Goal: Task Accomplishment & Management: Use online tool/utility

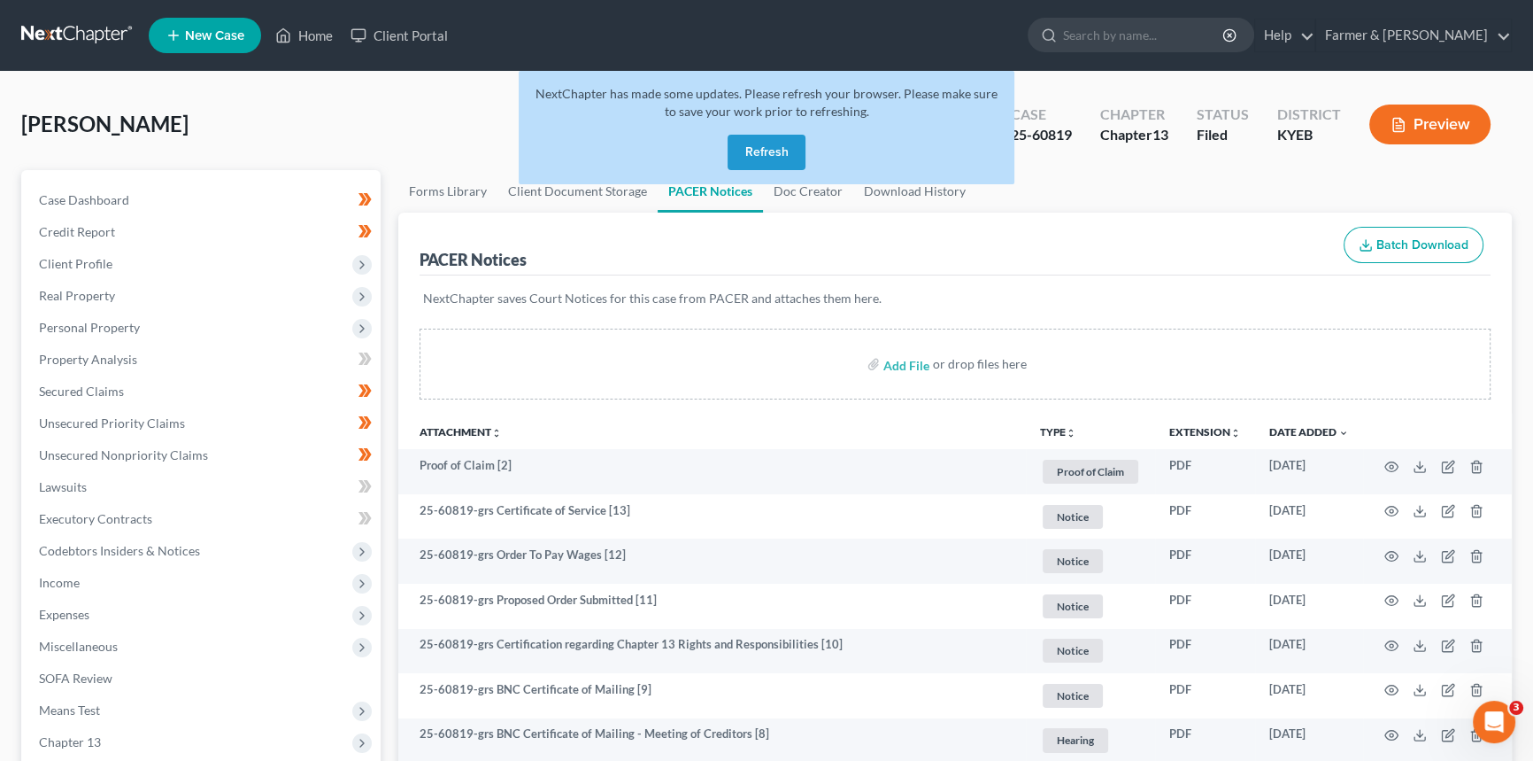
click at [784, 154] on button "Refresh" at bounding box center [767, 152] width 78 height 35
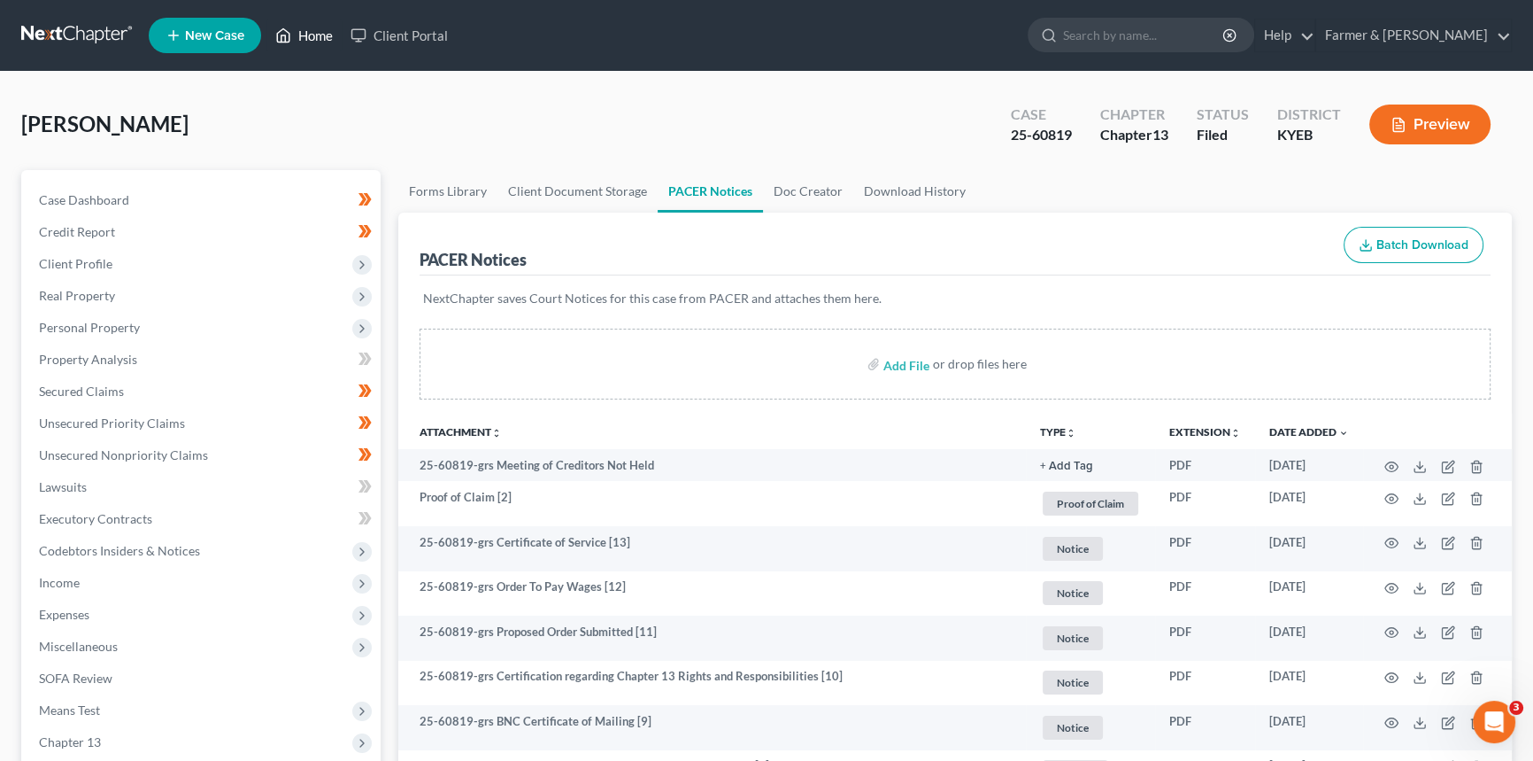
click at [317, 34] on link "Home" at bounding box center [303, 35] width 75 height 32
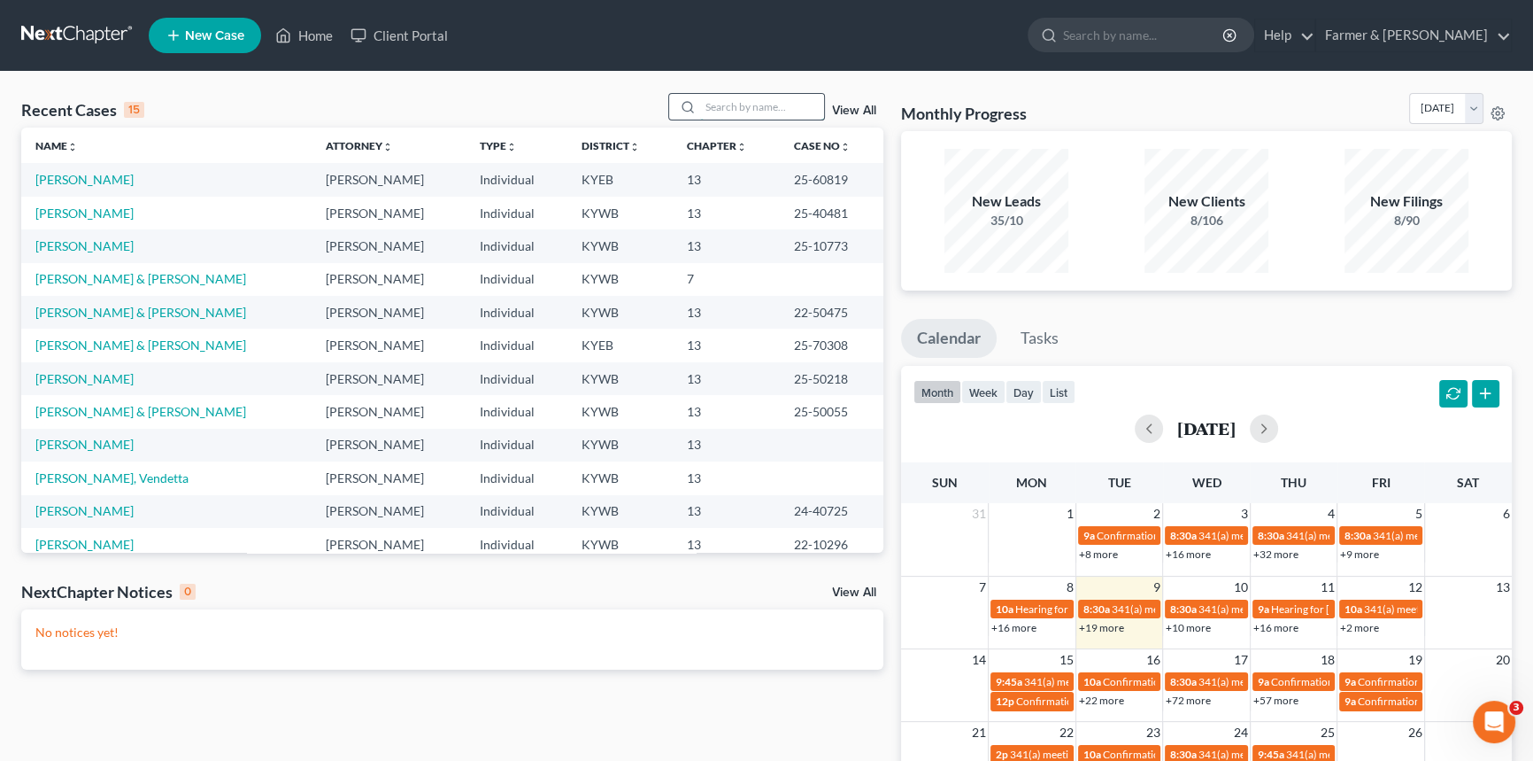
click at [717, 112] on input "search" at bounding box center [762, 107] width 124 height 26
type input "Stewart"
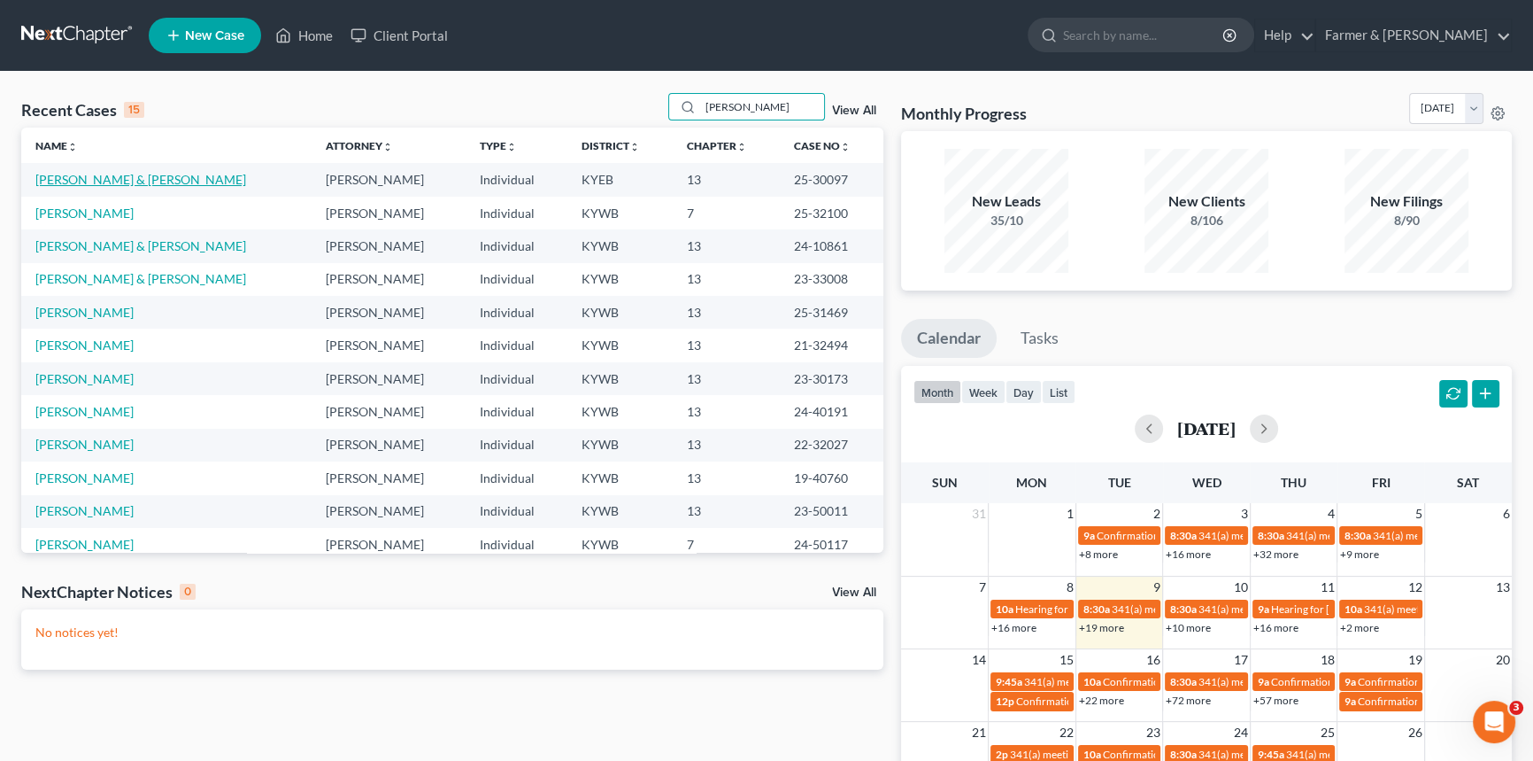
click at [116, 180] on link "Stewart, Angela & Gene" at bounding box center [140, 179] width 211 height 15
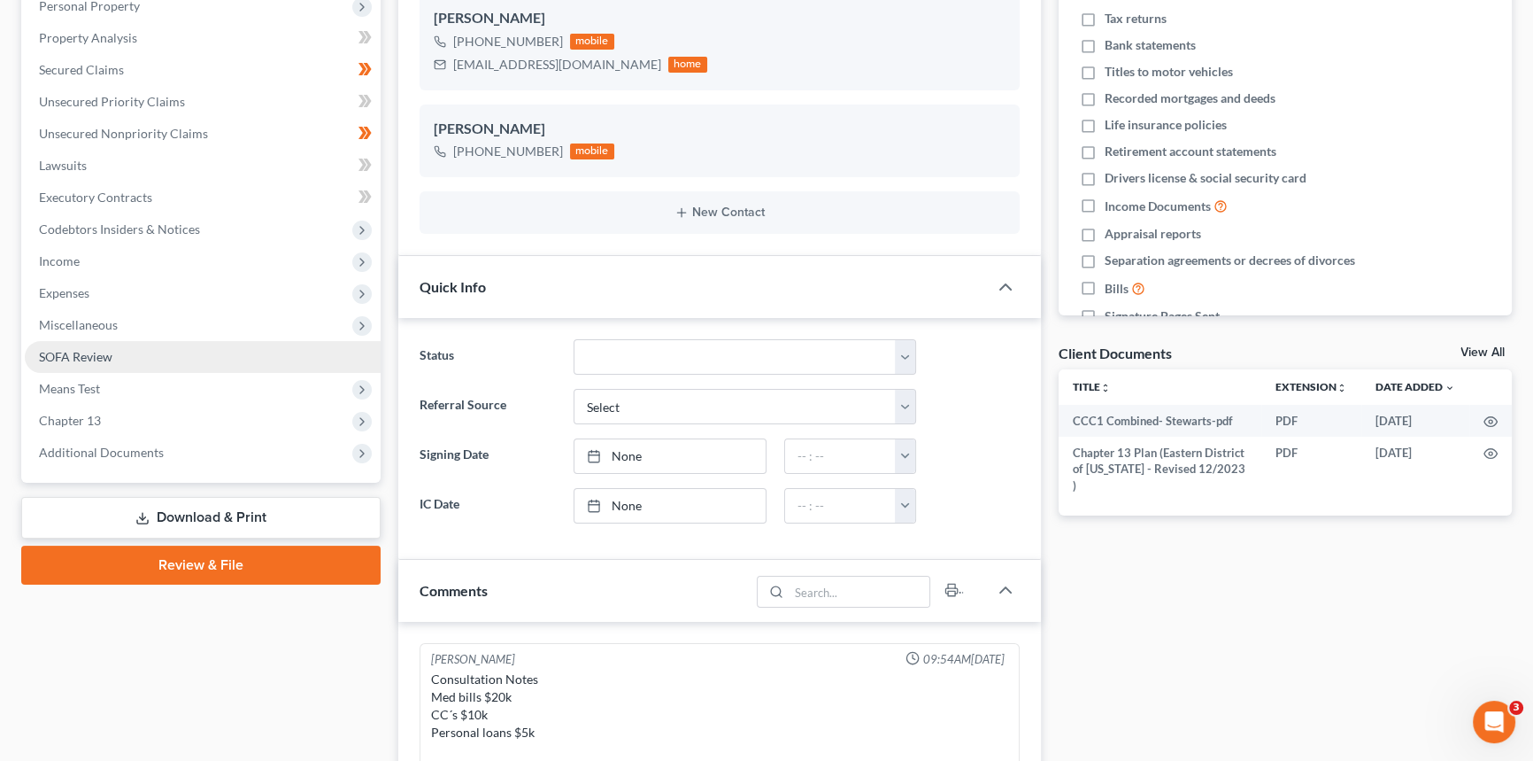
scroll to position [575, 0]
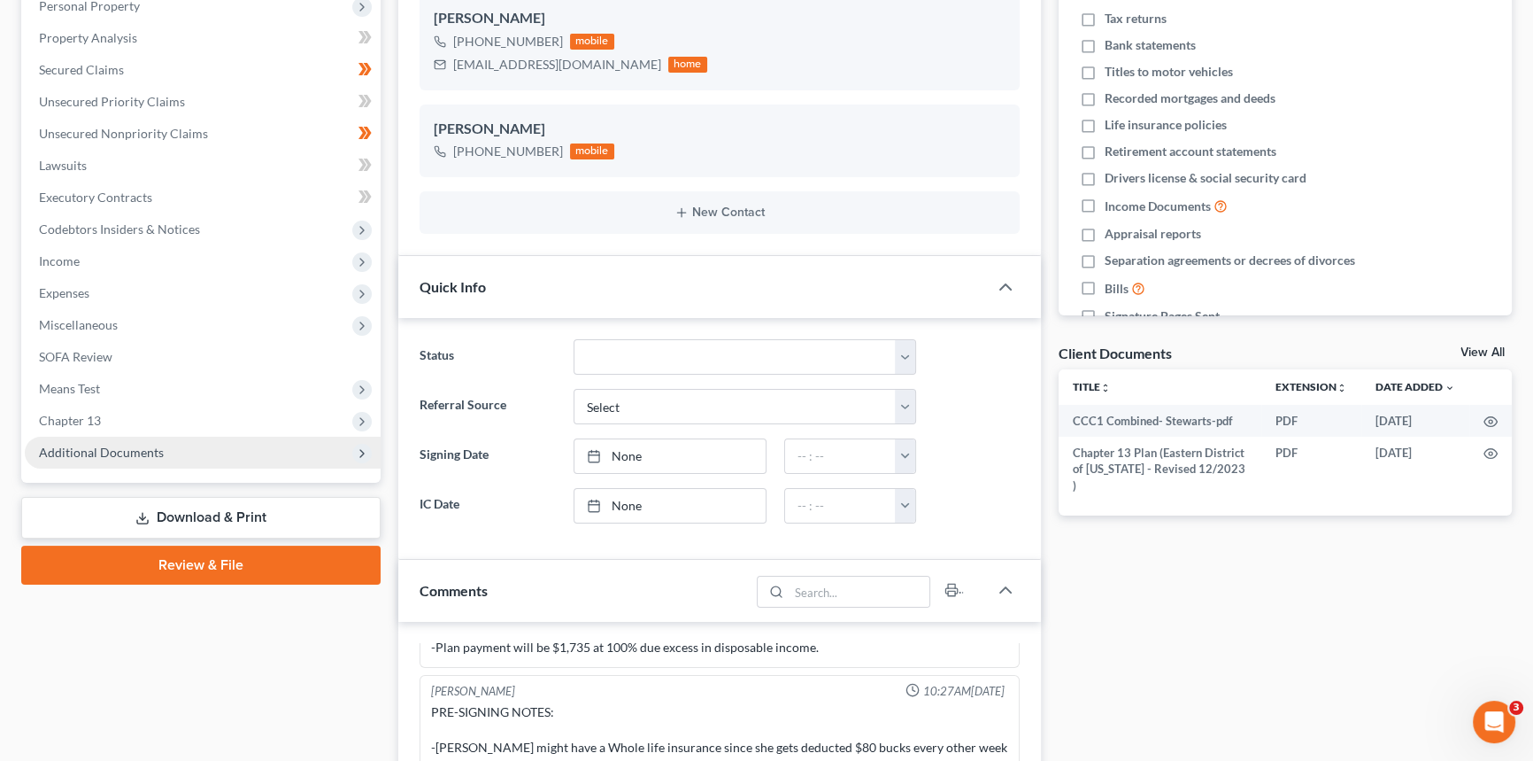
click at [108, 448] on span "Additional Documents" at bounding box center [101, 451] width 125 height 15
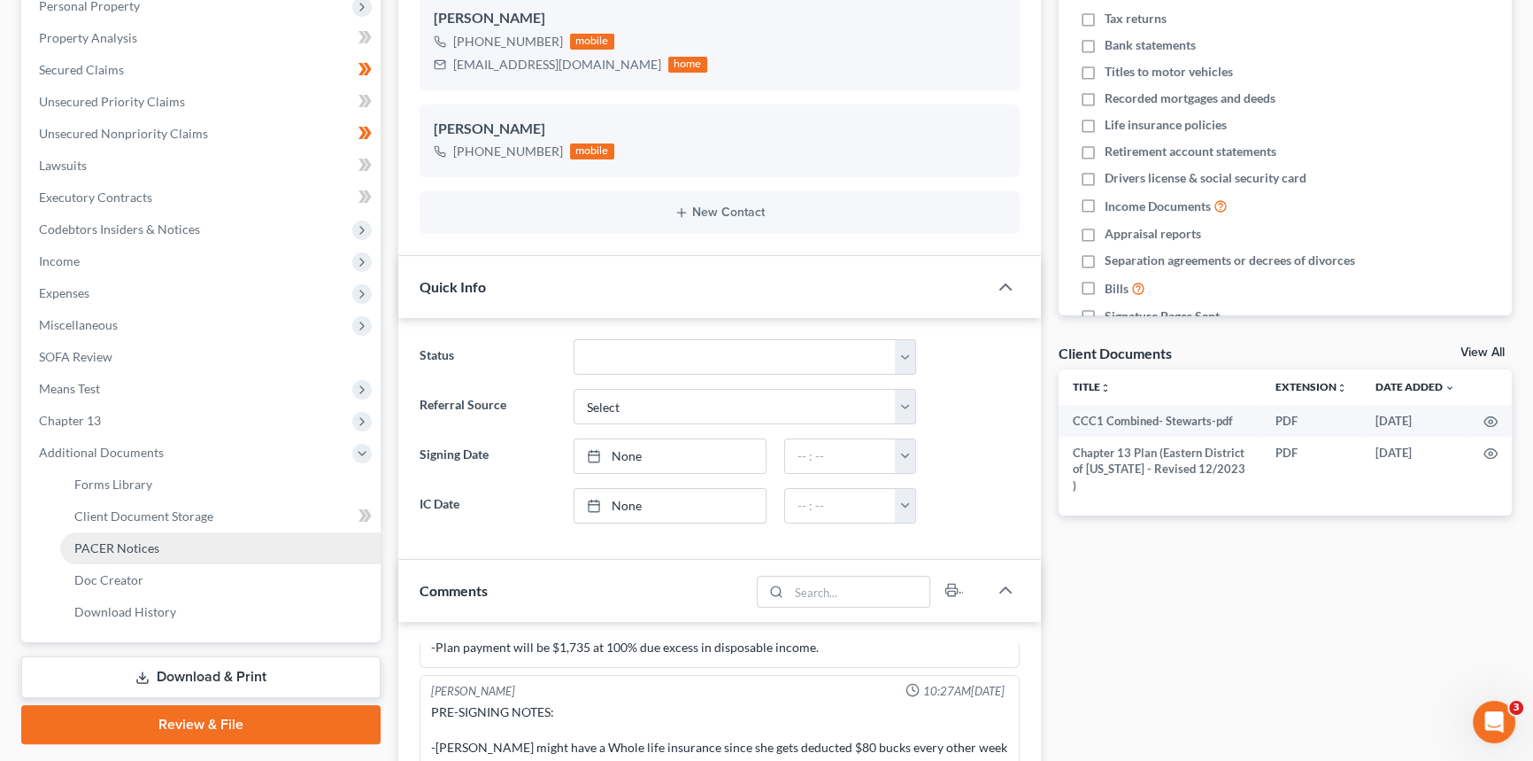
click at [101, 537] on link "PACER Notices" at bounding box center [220, 548] width 321 height 32
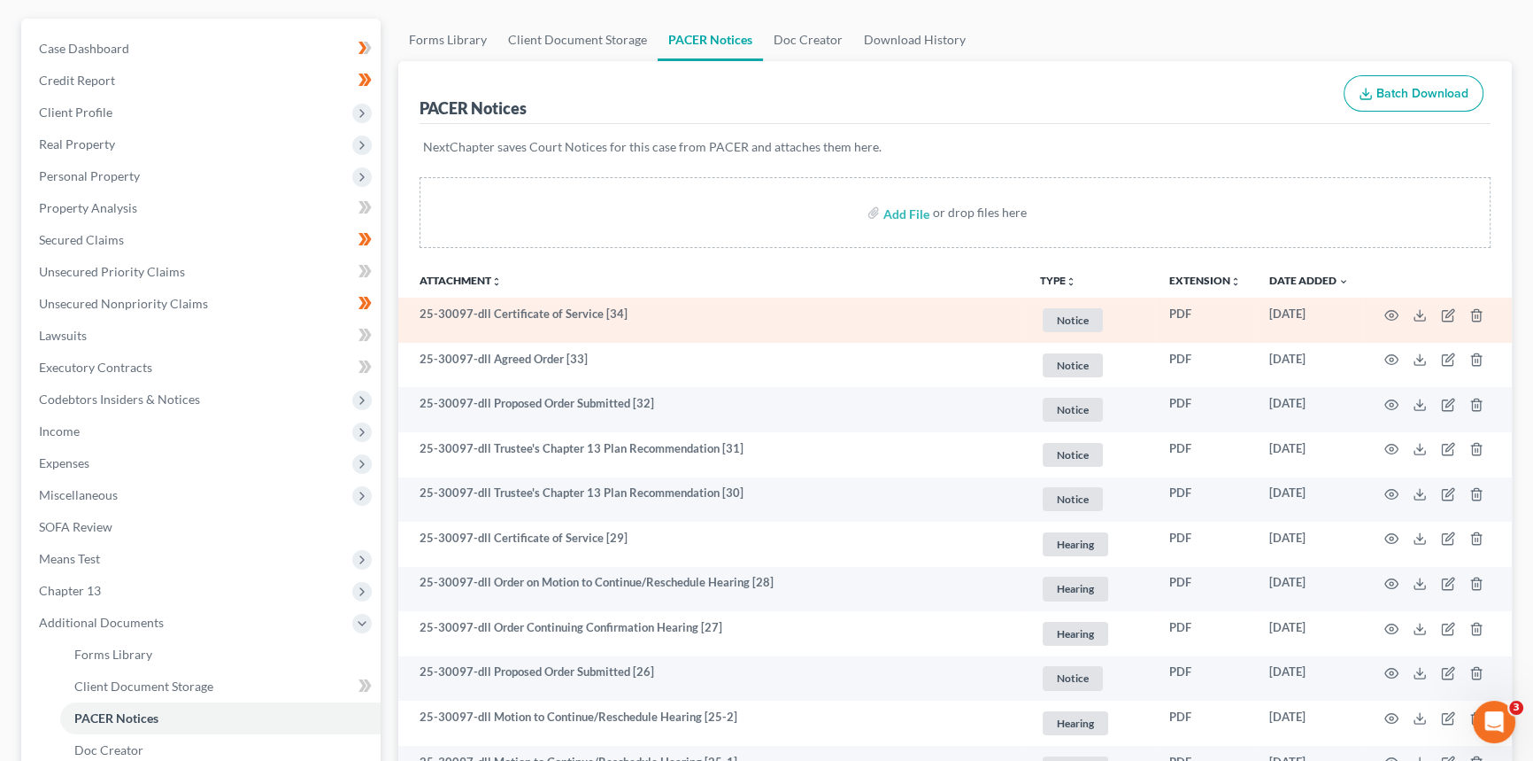
scroll to position [160, 0]
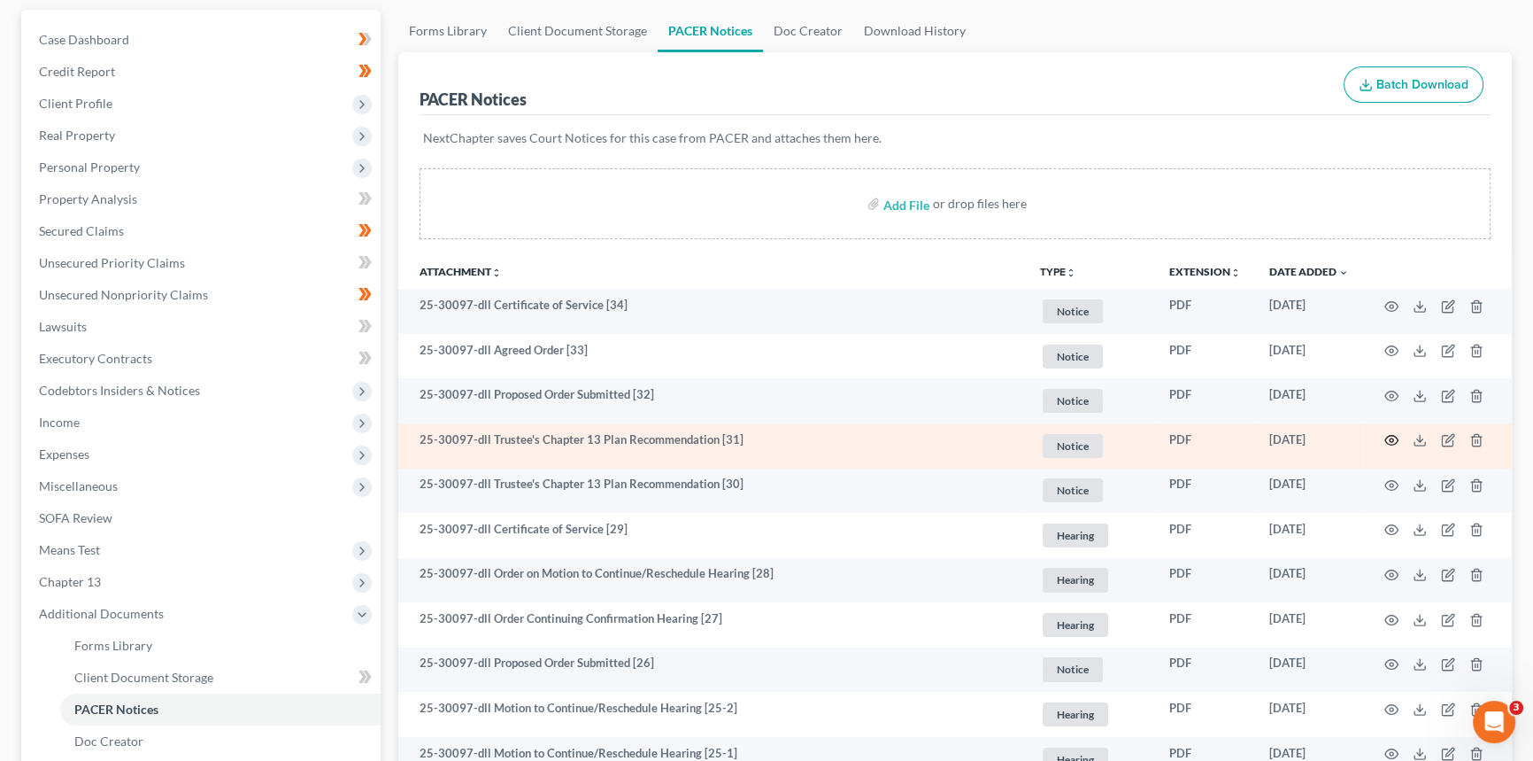
click at [1391, 438] on circle "button" at bounding box center [1392, 440] width 4 height 4
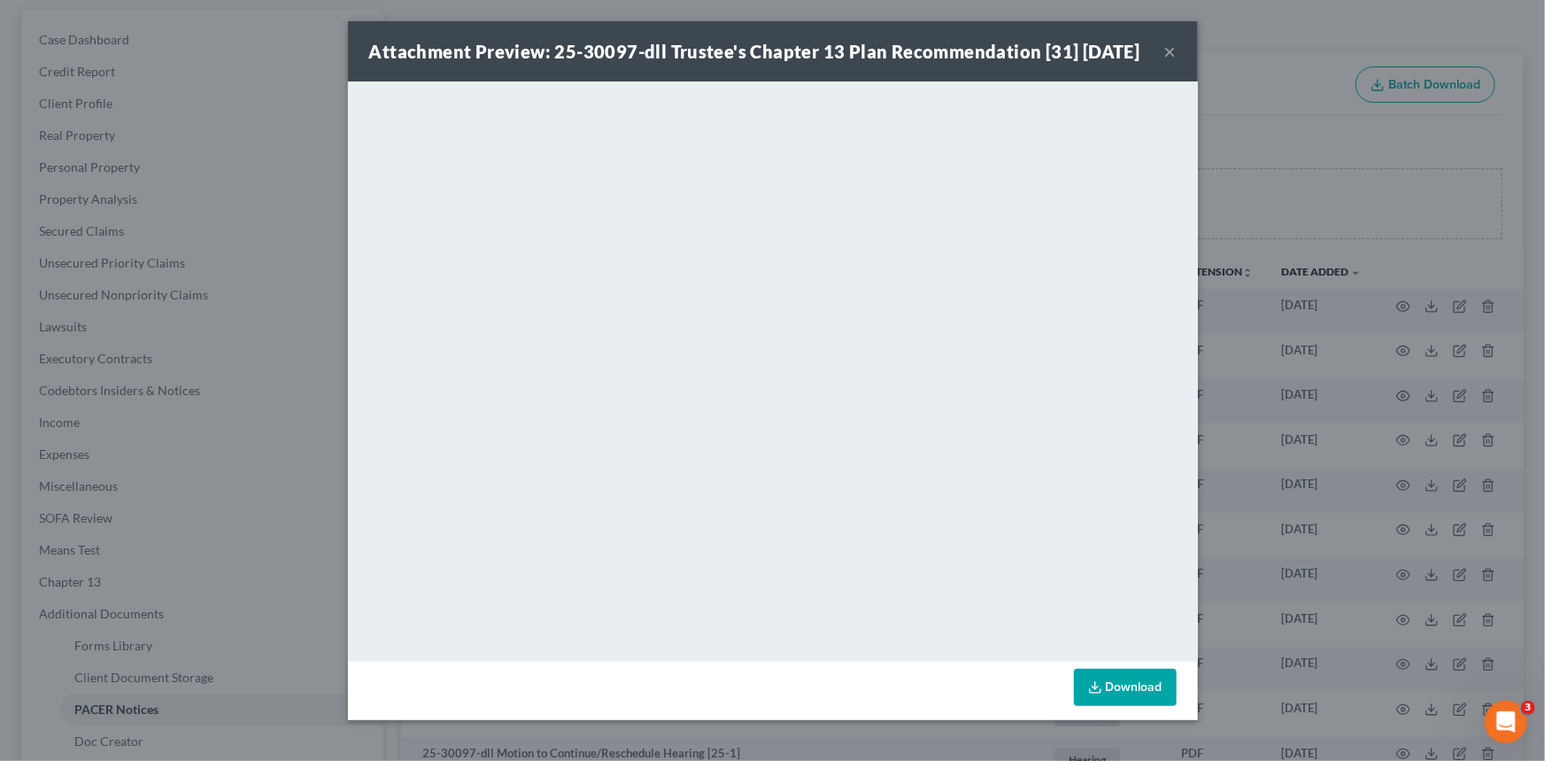
click at [1164, 62] on button "×" at bounding box center [1170, 51] width 12 height 21
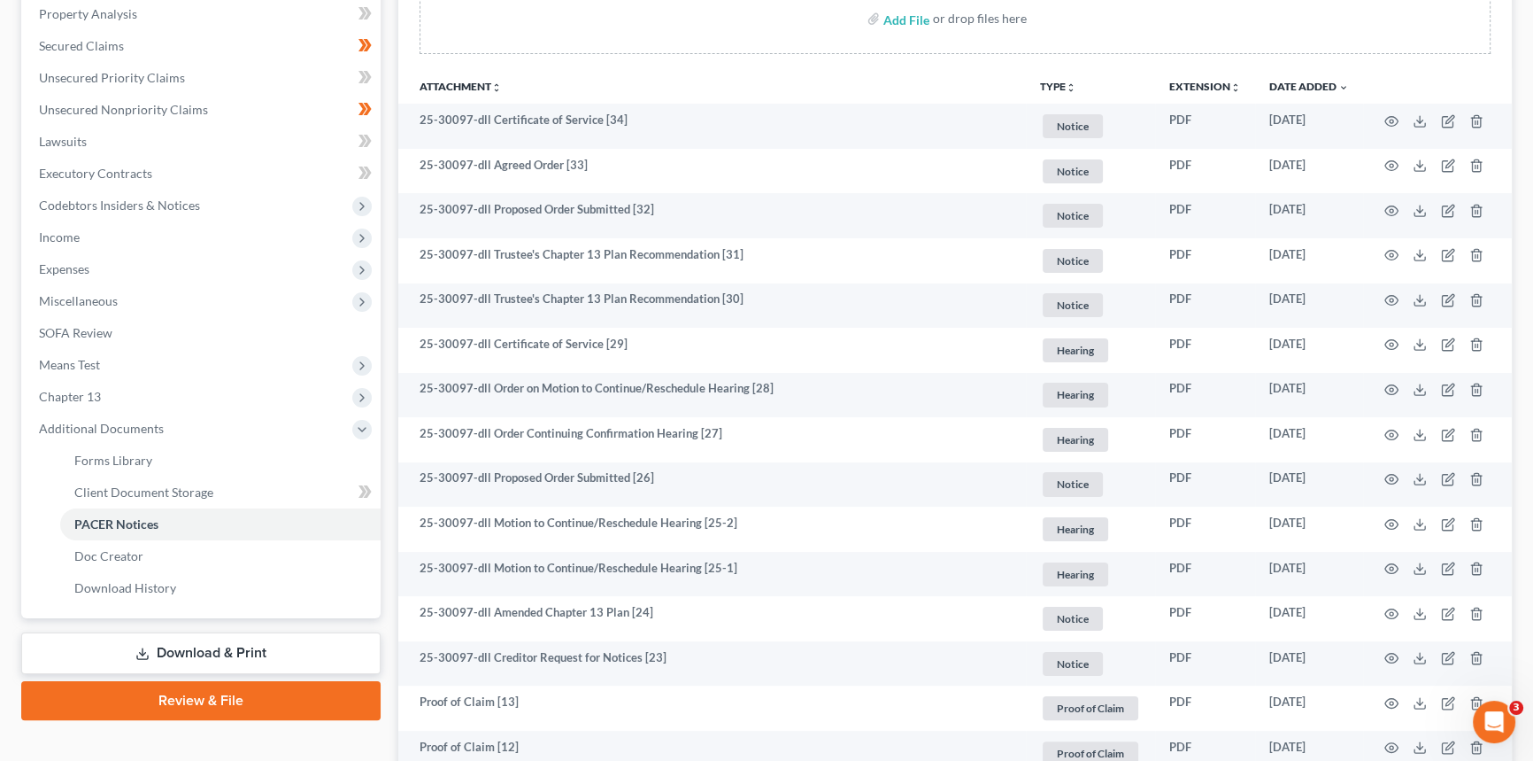
scroll to position [563, 0]
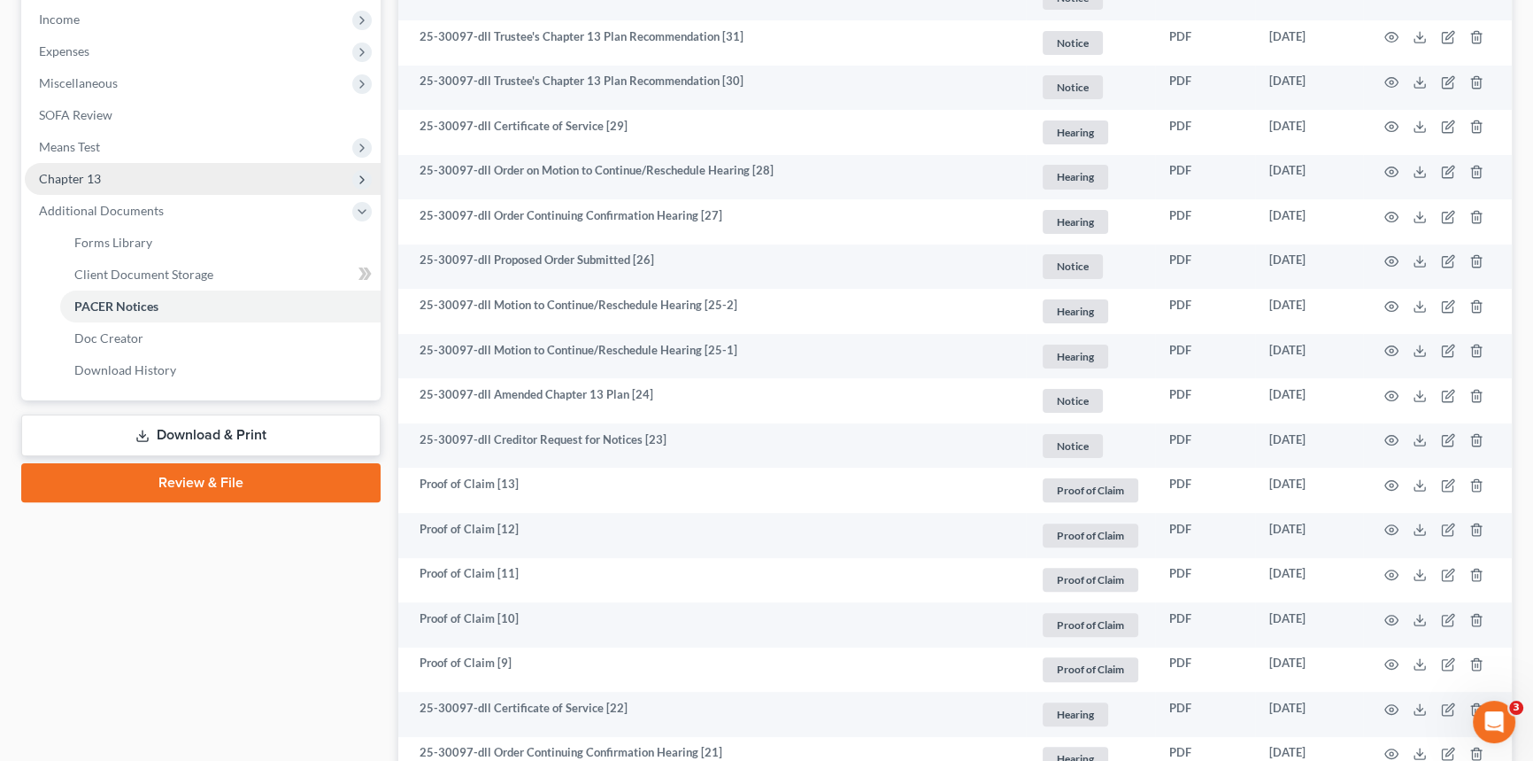
click at [93, 183] on span "Chapter 13" at bounding box center [70, 178] width 62 height 15
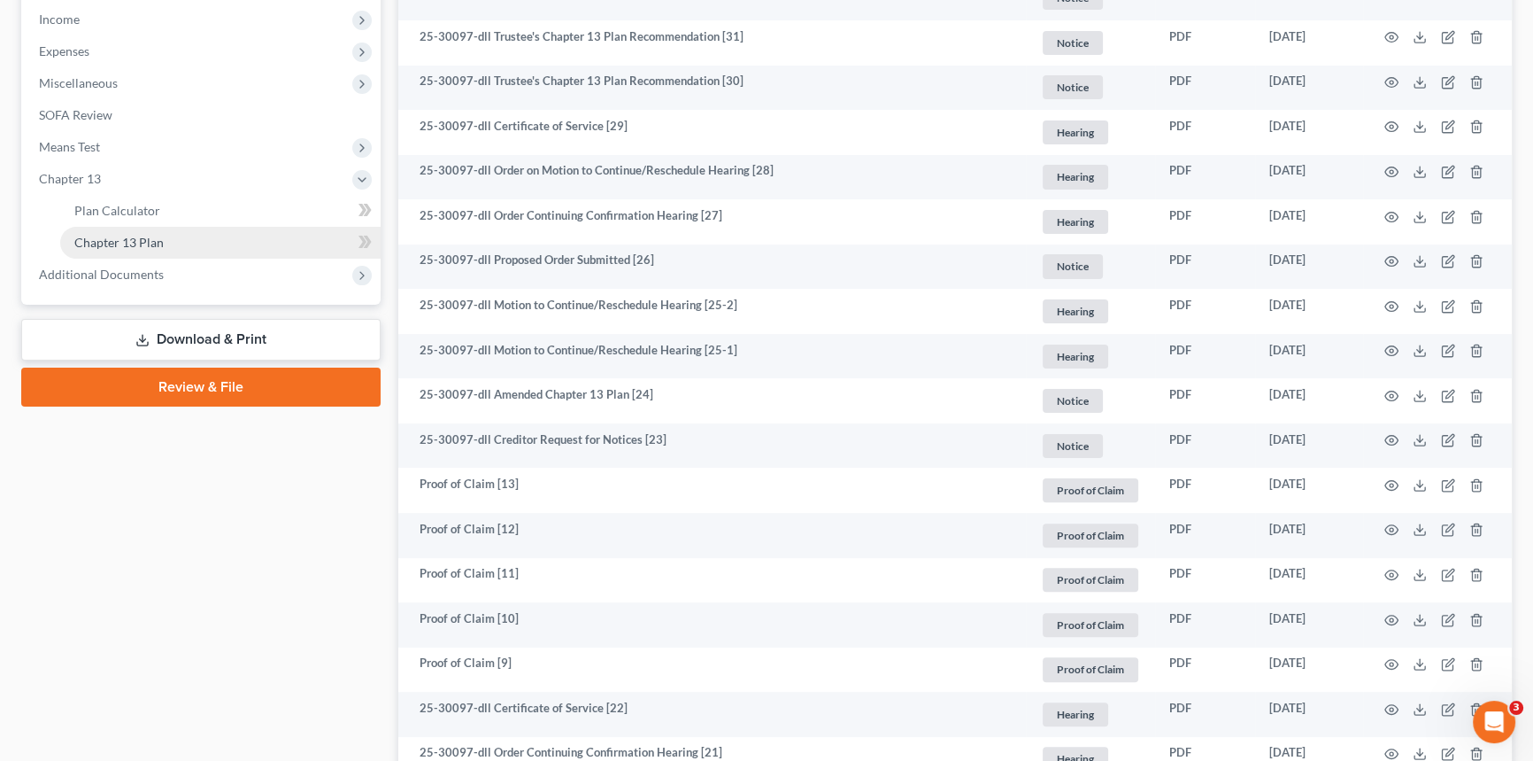
click at [131, 243] on span "Chapter 13 Plan" at bounding box center [118, 242] width 89 height 15
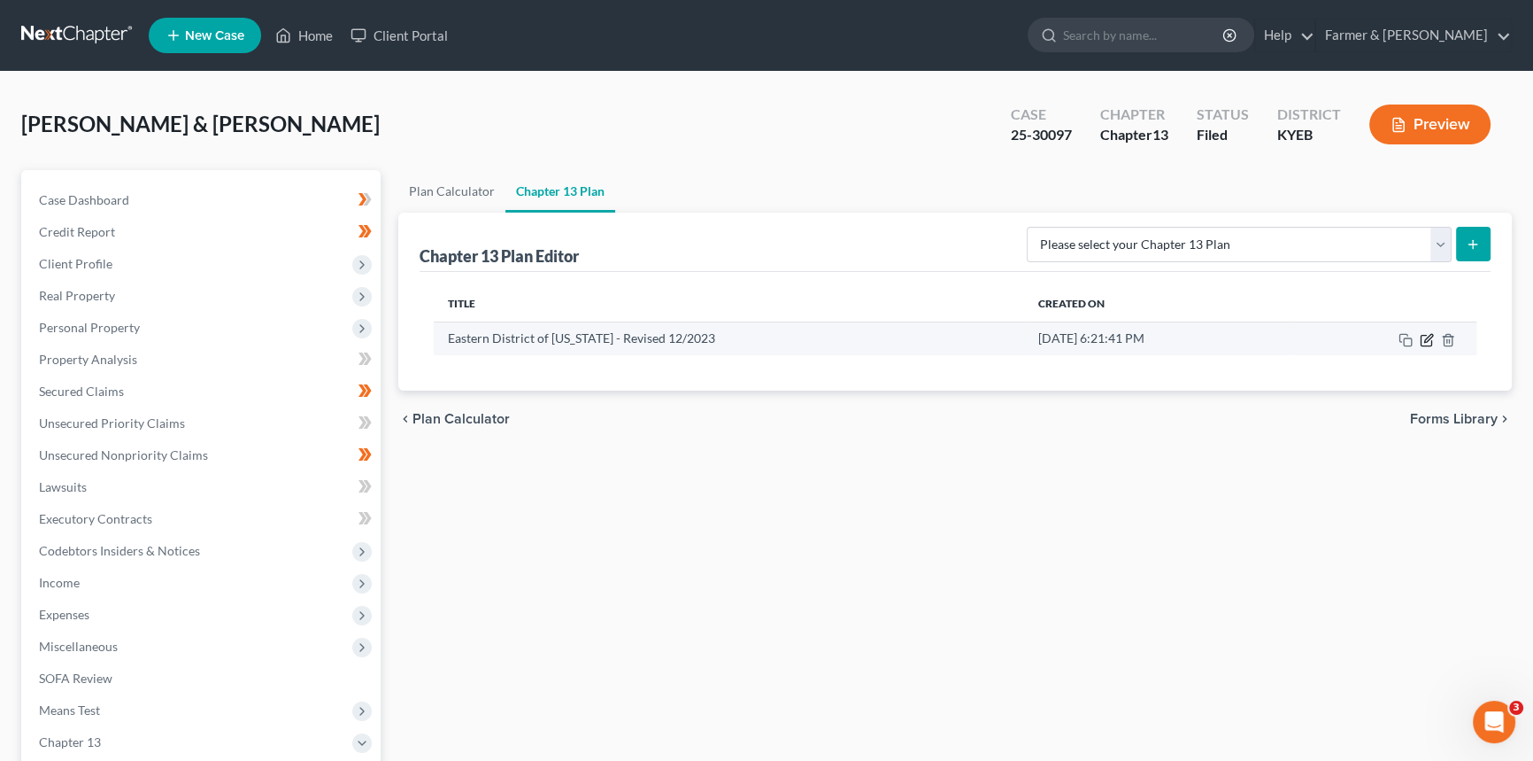
click at [1426, 338] on icon "button" at bounding box center [1427, 340] width 14 height 14
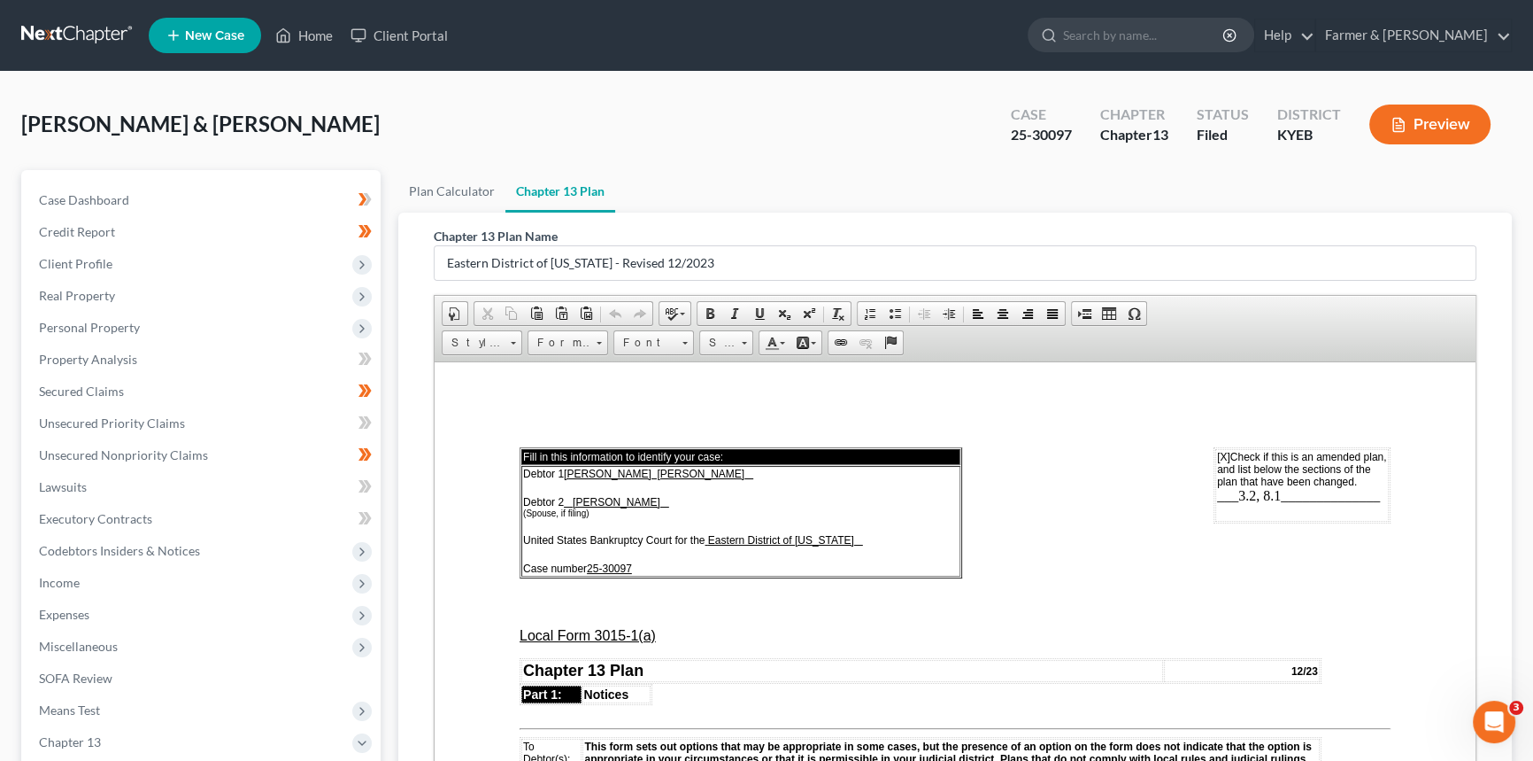
click at [1270, 491] on span "___3.2, 8.1______________" at bounding box center [1298, 494] width 163 height 15
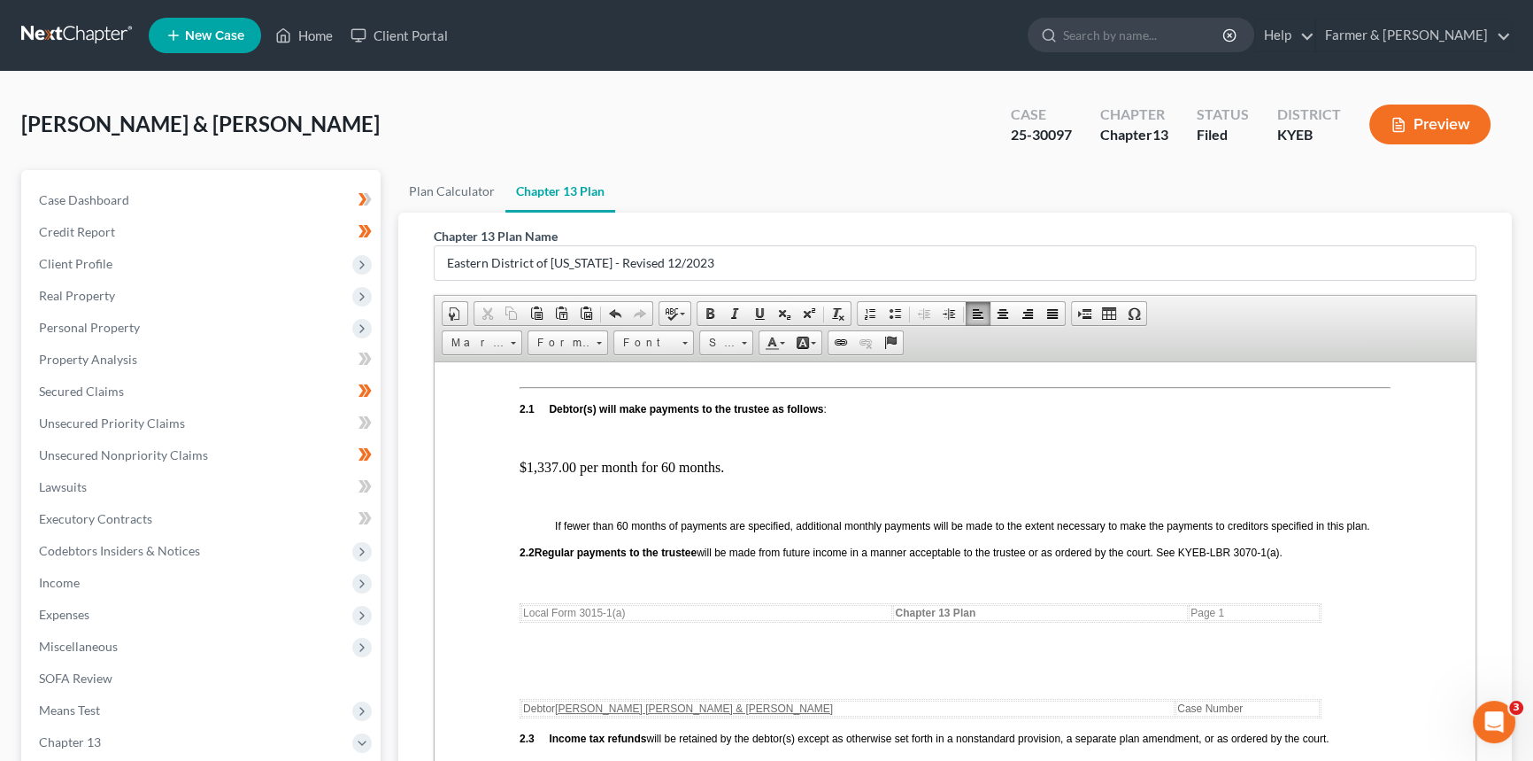
scroll to position [885, 0]
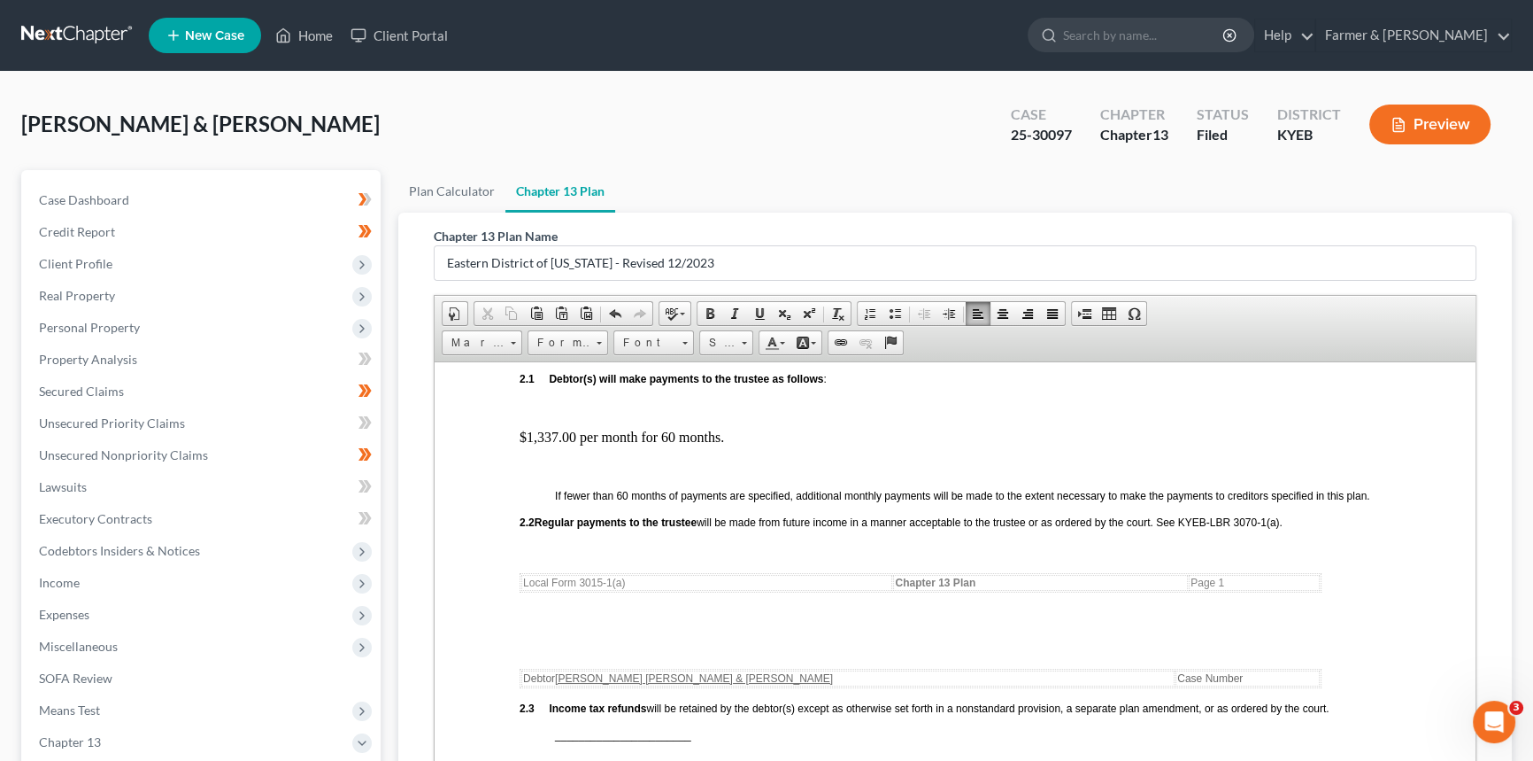
click at [723, 444] on p "$1,337.00 per month for 60 months." at bounding box center [955, 437] width 871 height 16
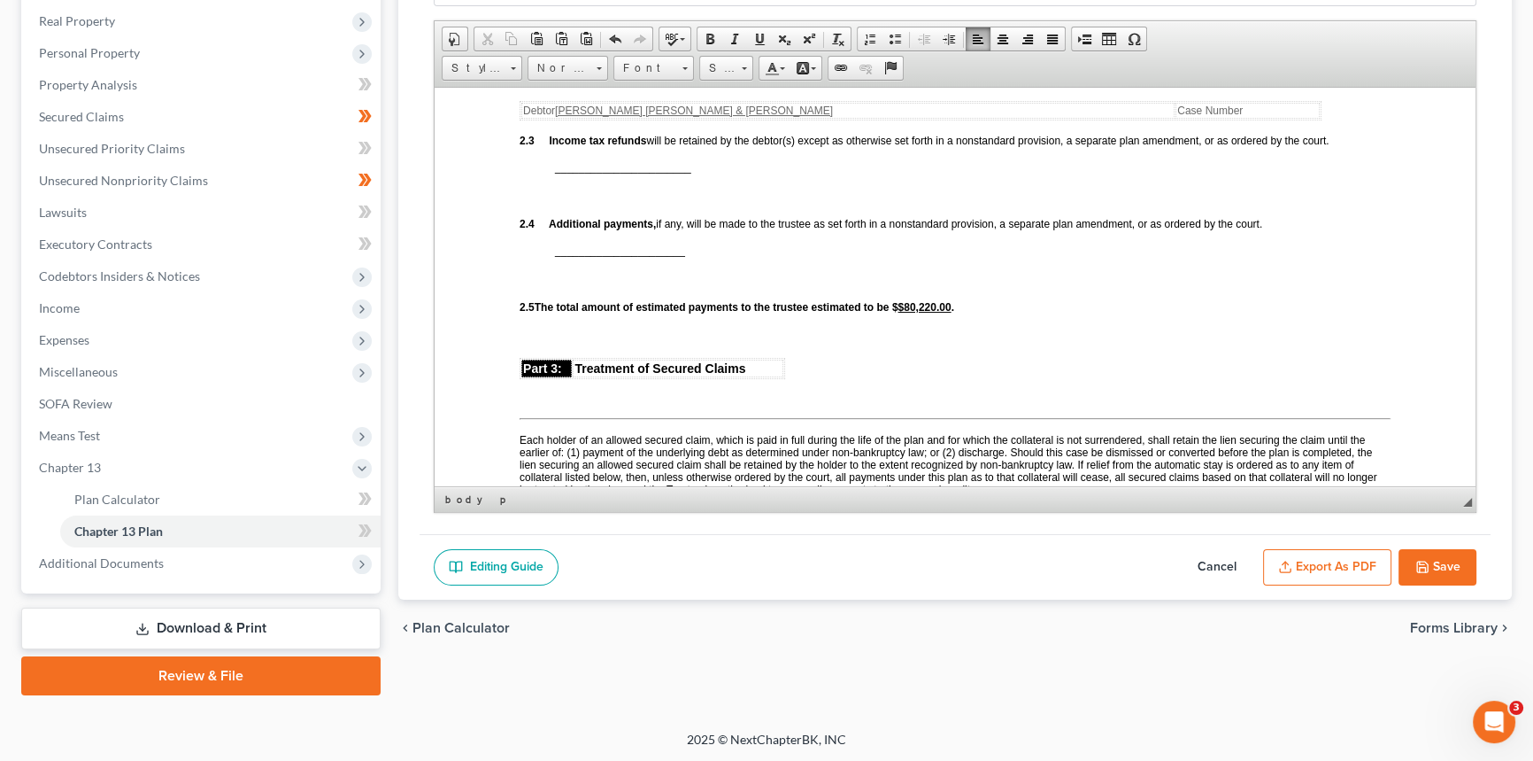
scroll to position [1207, 0]
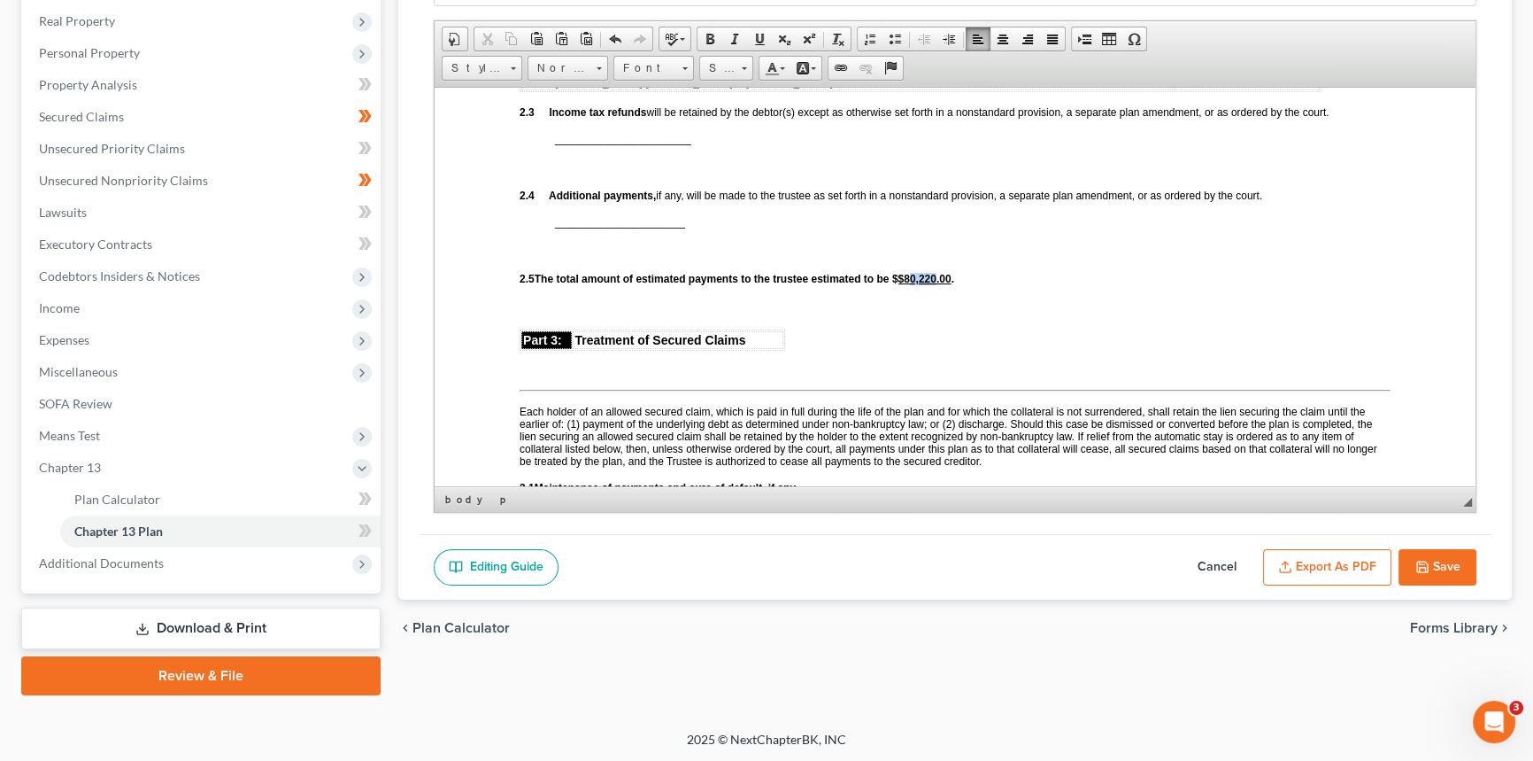
drag, startPoint x: 952, startPoint y: 308, endPoint x: 928, endPoint y: 308, distance: 23.9
click at [928, 284] on u "$80,220.00" at bounding box center [924, 278] width 53 height 12
click at [976, 314] on p at bounding box center [955, 306] width 871 height 16
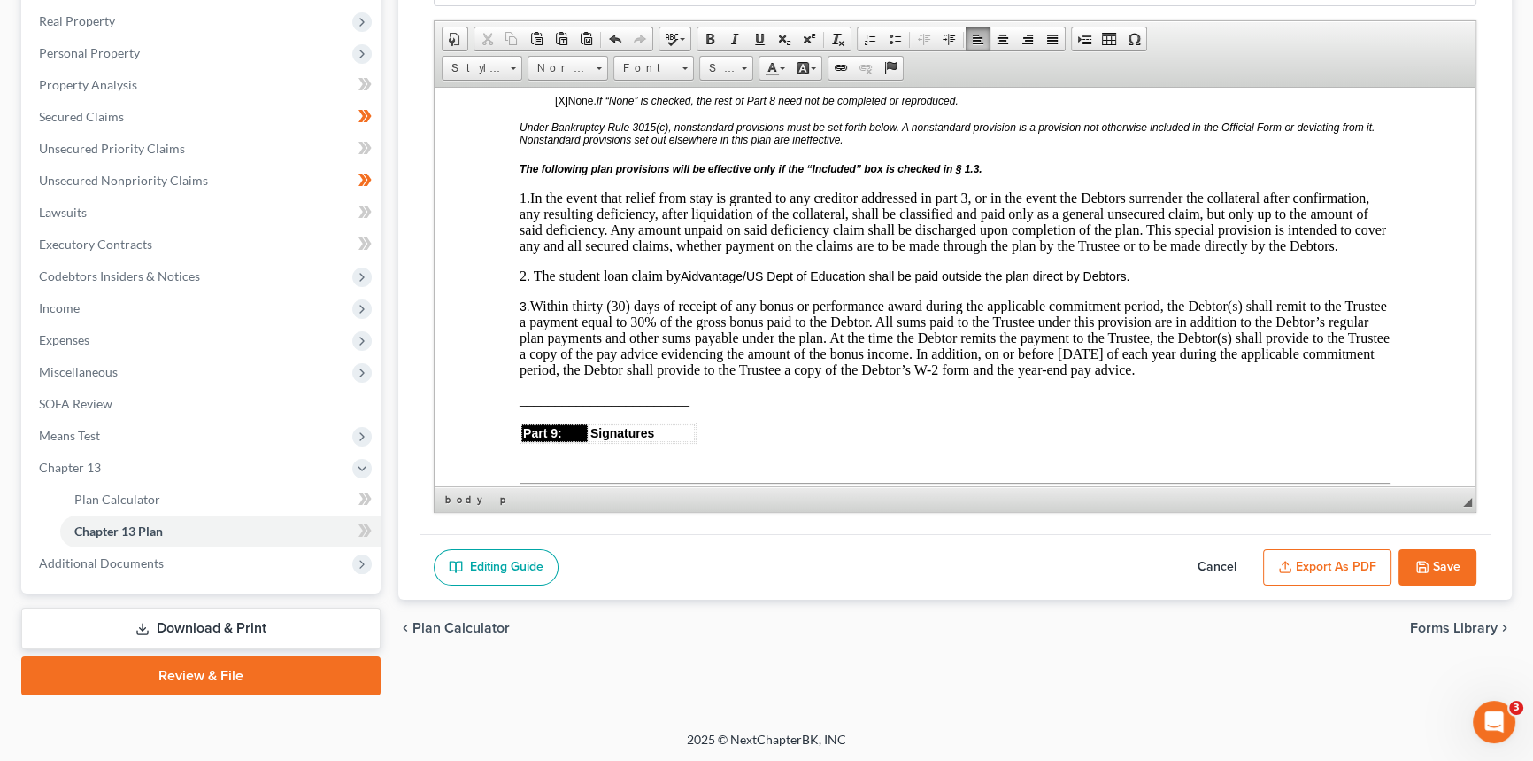
scroll to position [4507, 0]
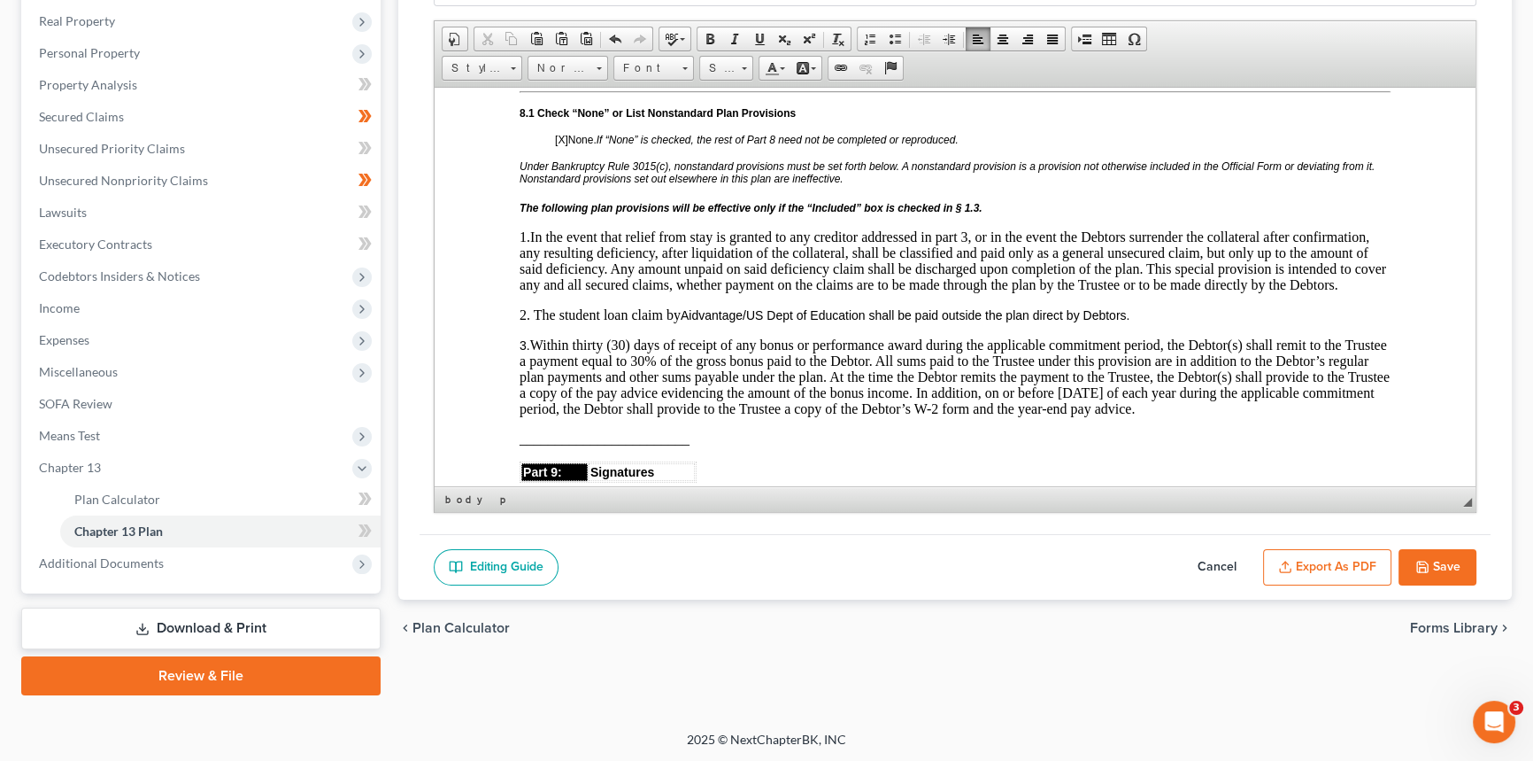
drag, startPoint x: 1881, startPoint y: 649, endPoint x: 1030, endPoint y: 347, distance: 903.7
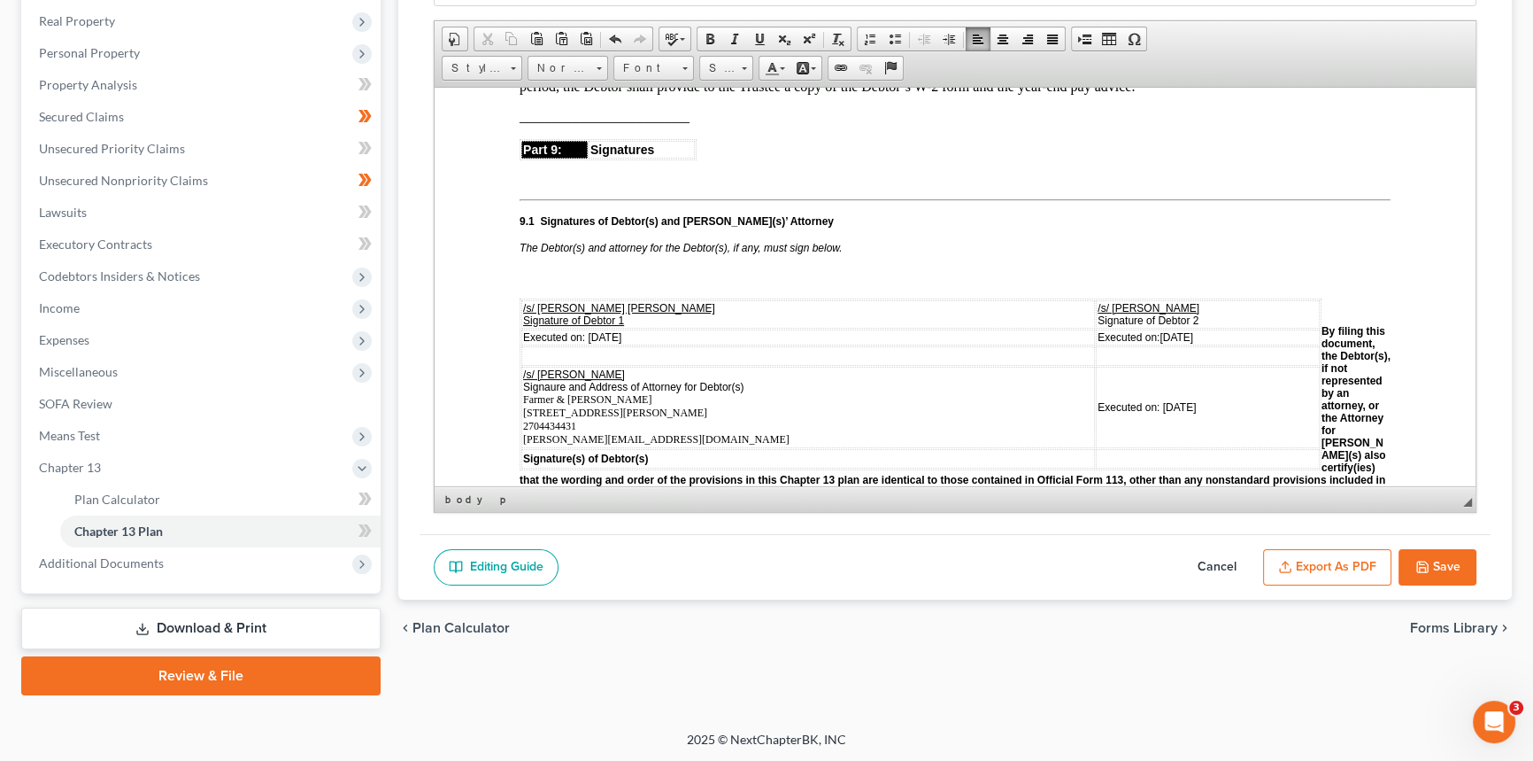
scroll to position [4990, 0]
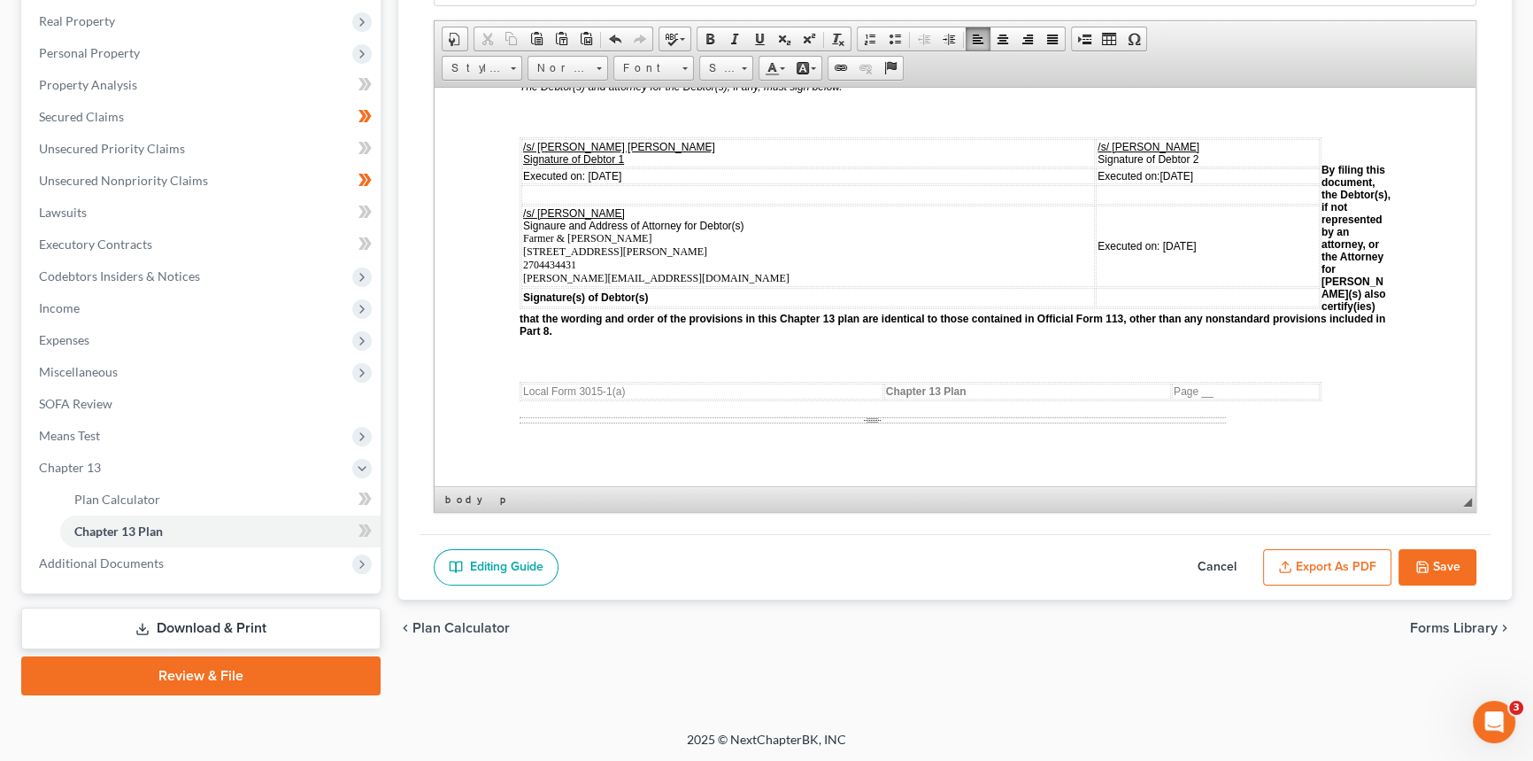
drag, startPoint x: 1172, startPoint y: 223, endPoint x: 1116, endPoint y: 223, distance: 55.8
click at [1116, 183] on td "Executed on: 8/13/2025" at bounding box center [1208, 175] width 224 height 16
drag, startPoint x: 642, startPoint y: 226, endPoint x: 587, endPoint y: 225, distance: 54.9
click at [587, 183] on td "Executed on: 08/13/2025" at bounding box center [808, 175] width 574 height 16
drag, startPoint x: 1178, startPoint y: 291, endPoint x: 1118, endPoint y: 289, distance: 59.4
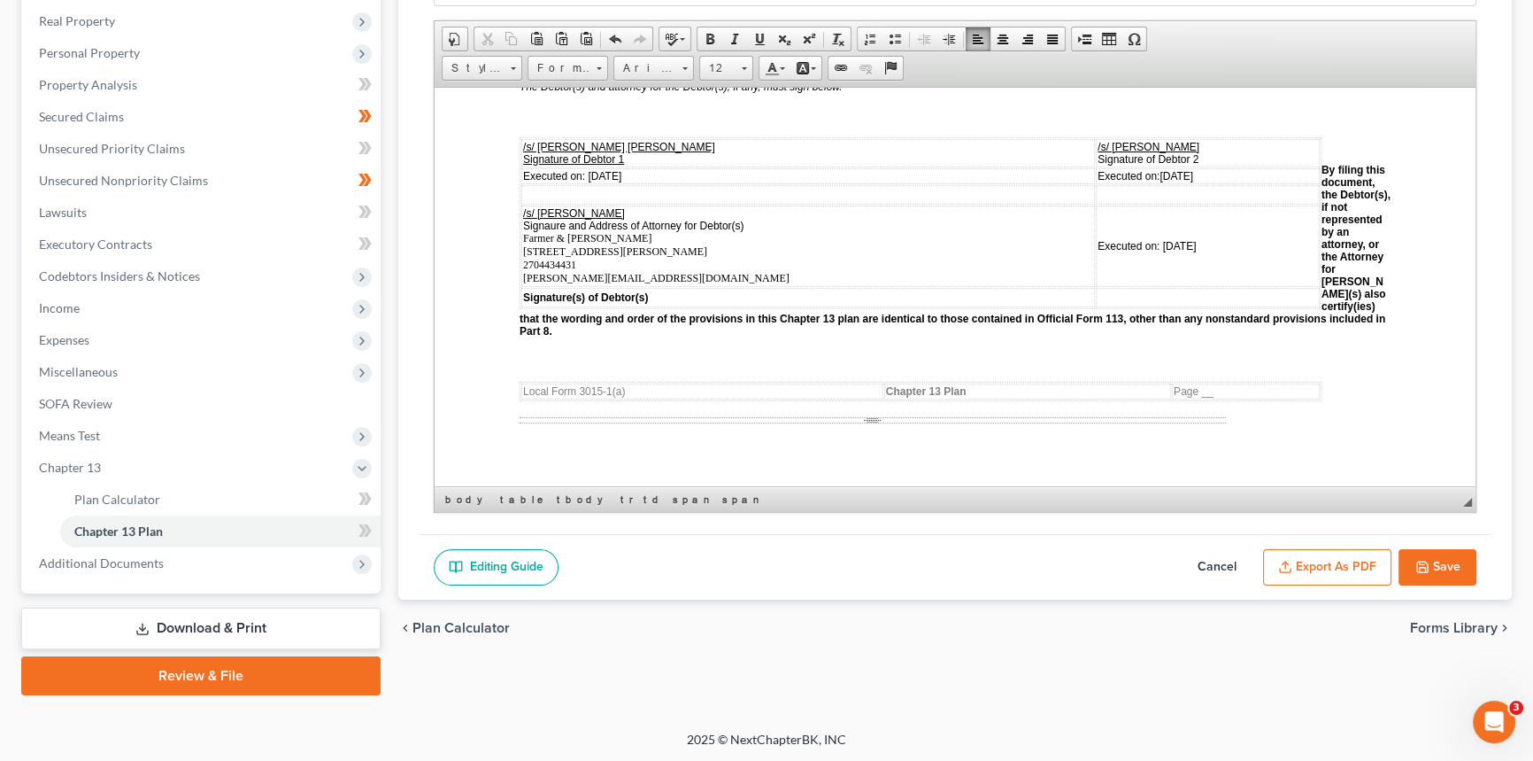
click at [1118, 286] on td "Executed on: 08/13/2025" at bounding box center [1208, 245] width 224 height 81
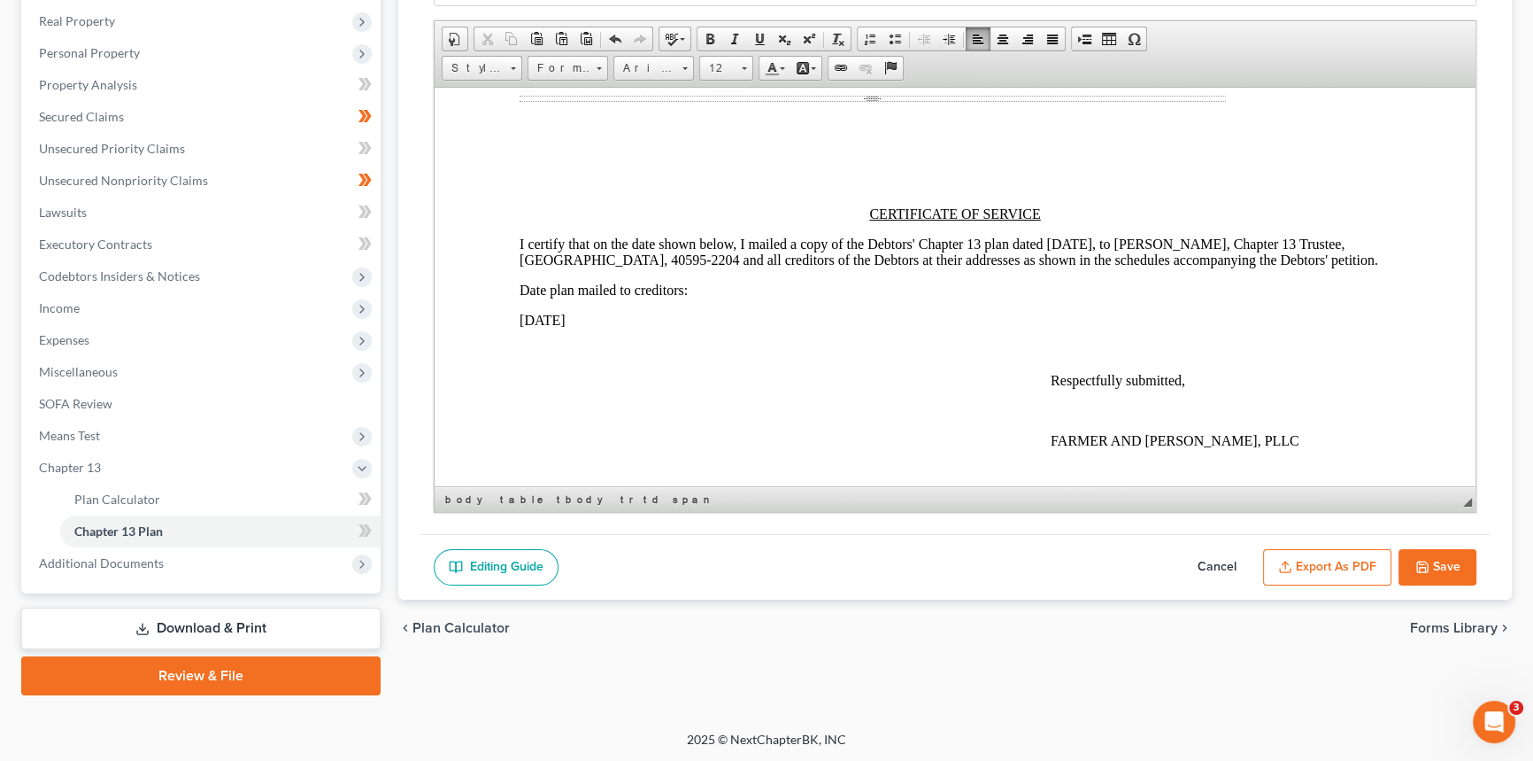
scroll to position [5312, 0]
drag, startPoint x: 1046, startPoint y: 292, endPoint x: 1135, endPoint y: 290, distance: 89.4
click at [1135, 266] on p "I certify that on the date shown below, I mailed a copy of the Debtors' Chapter…" at bounding box center [955, 251] width 871 height 32
drag, startPoint x: 519, startPoint y: 389, endPoint x: 630, endPoint y: 389, distance: 110.7
click at [630, 327] on p "August 13, 2025" at bounding box center [955, 319] width 871 height 16
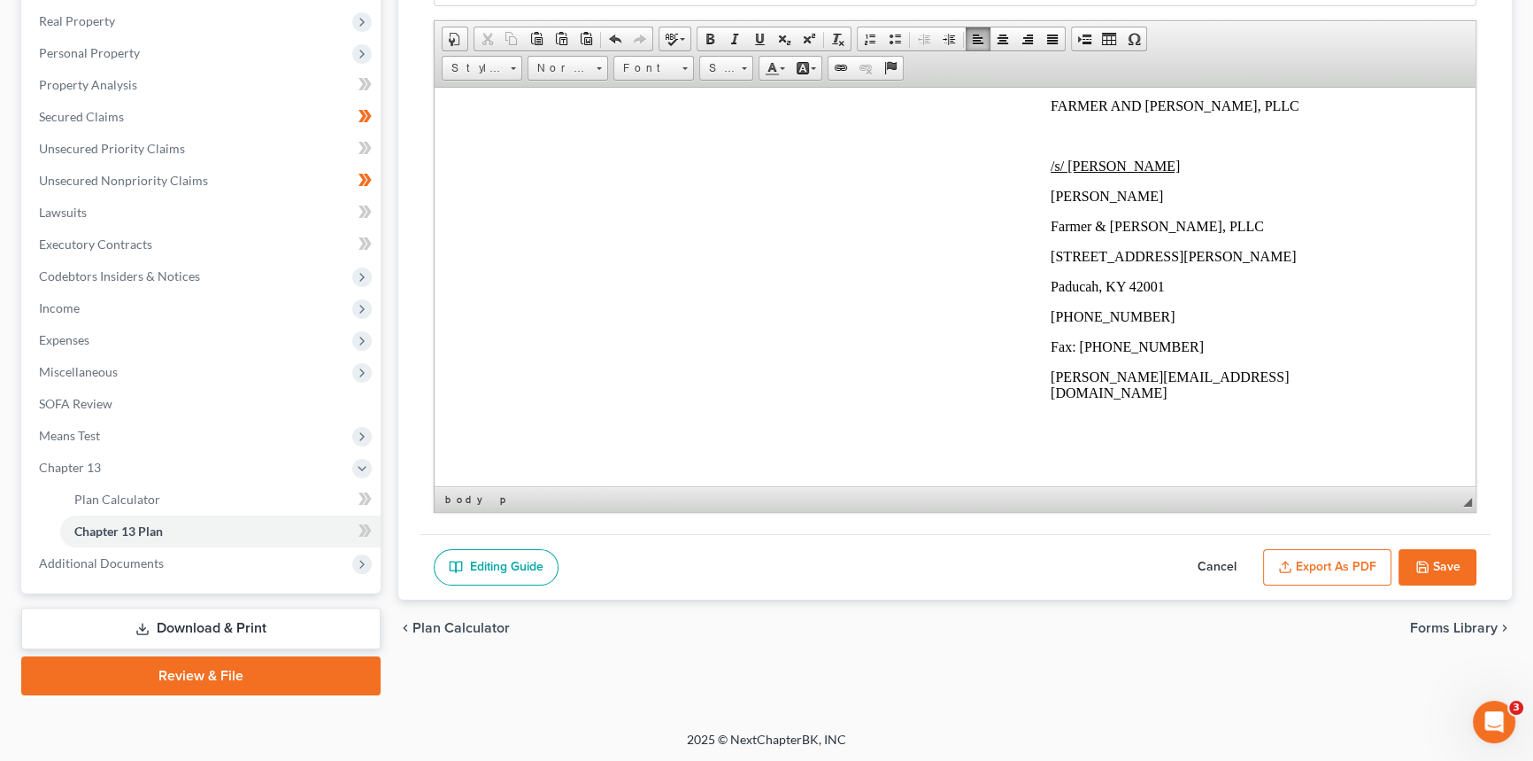
scroll to position [5716, 0]
click at [1440, 566] on button "Save" at bounding box center [1438, 567] width 78 height 37
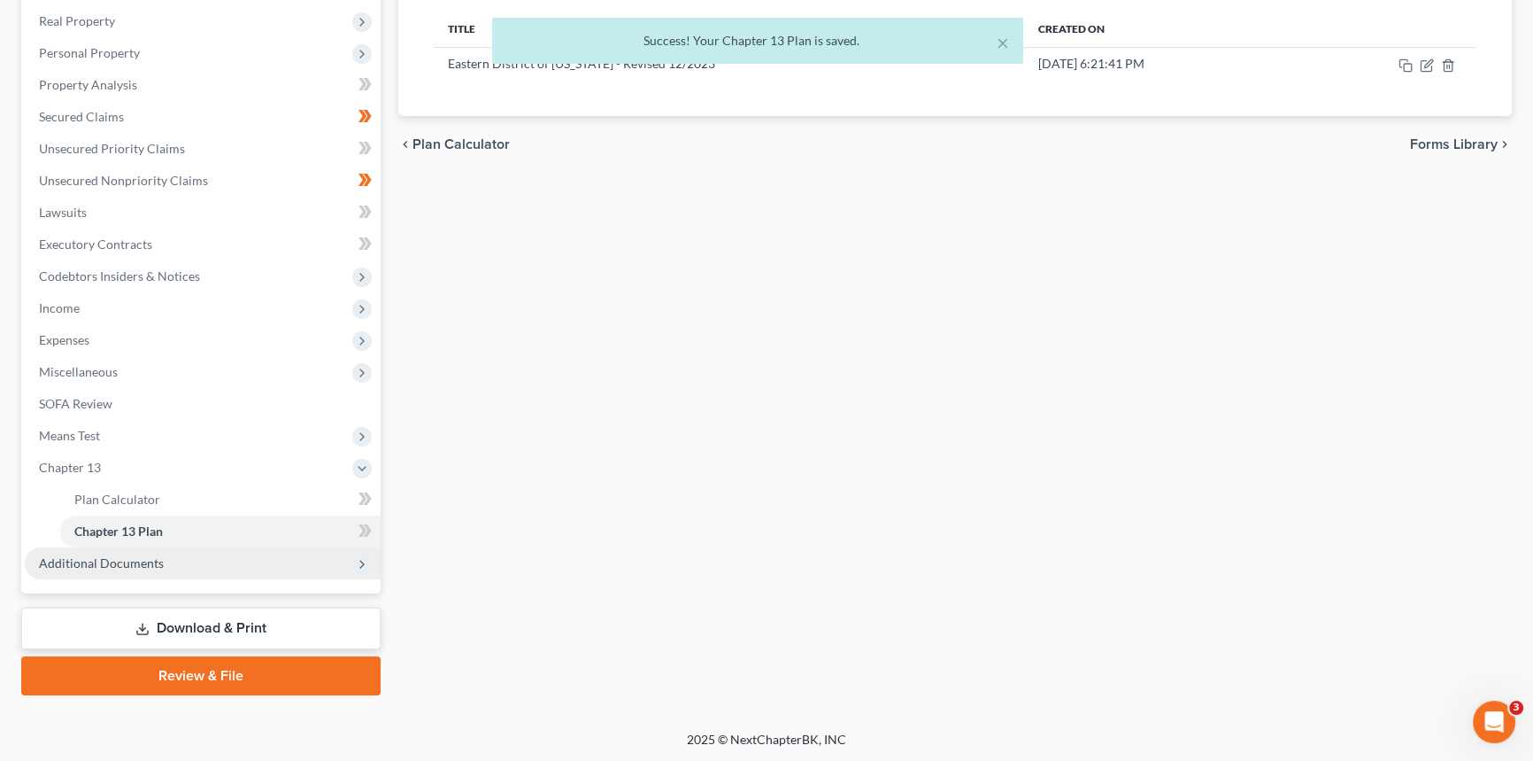
click at [98, 564] on span "Additional Documents" at bounding box center [101, 562] width 125 height 15
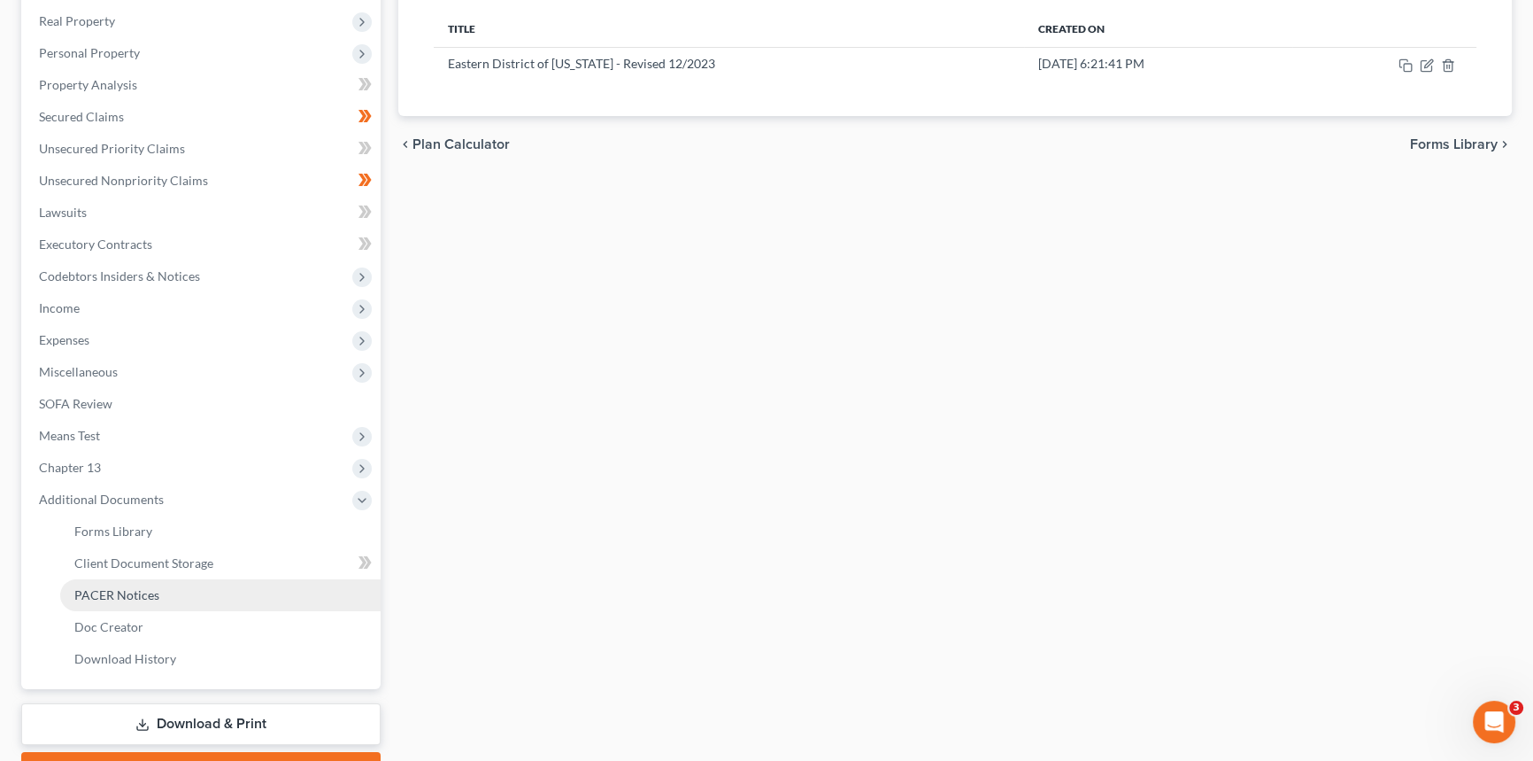
click at [104, 583] on link "PACER Notices" at bounding box center [220, 595] width 321 height 32
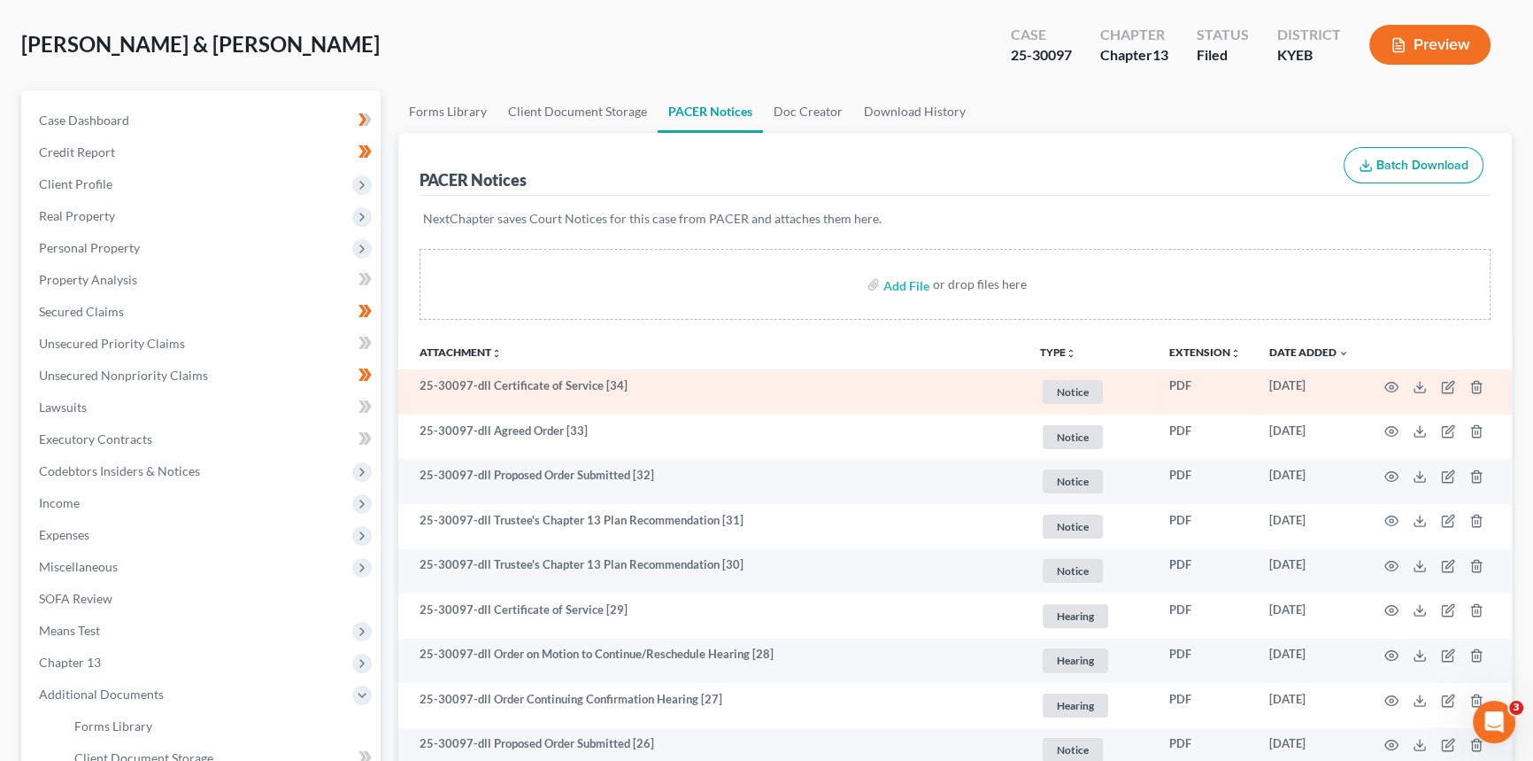
scroll to position [80, 0]
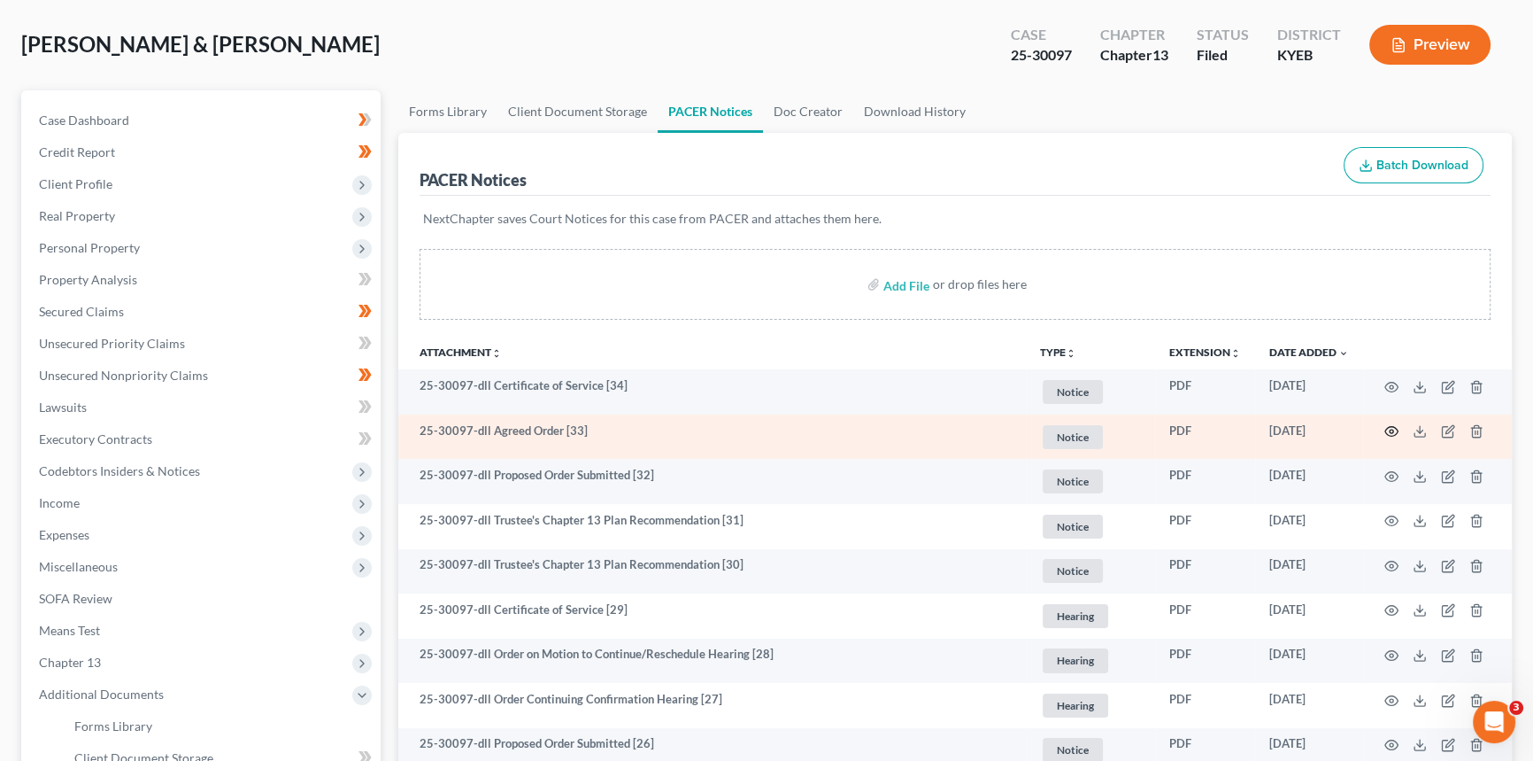
click at [1385, 424] on icon "button" at bounding box center [1392, 431] width 14 height 14
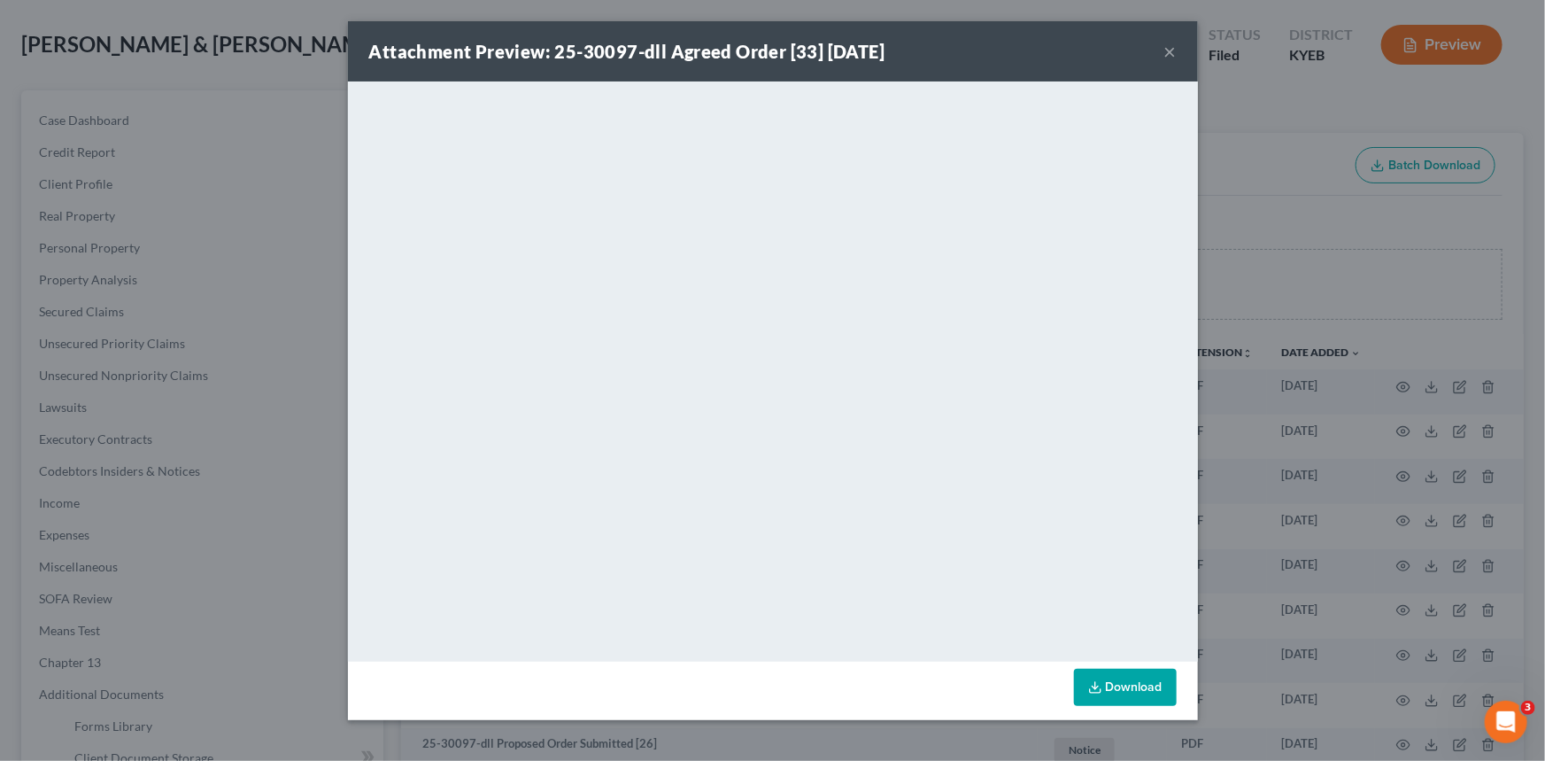
click at [1170, 52] on button "×" at bounding box center [1170, 51] width 12 height 21
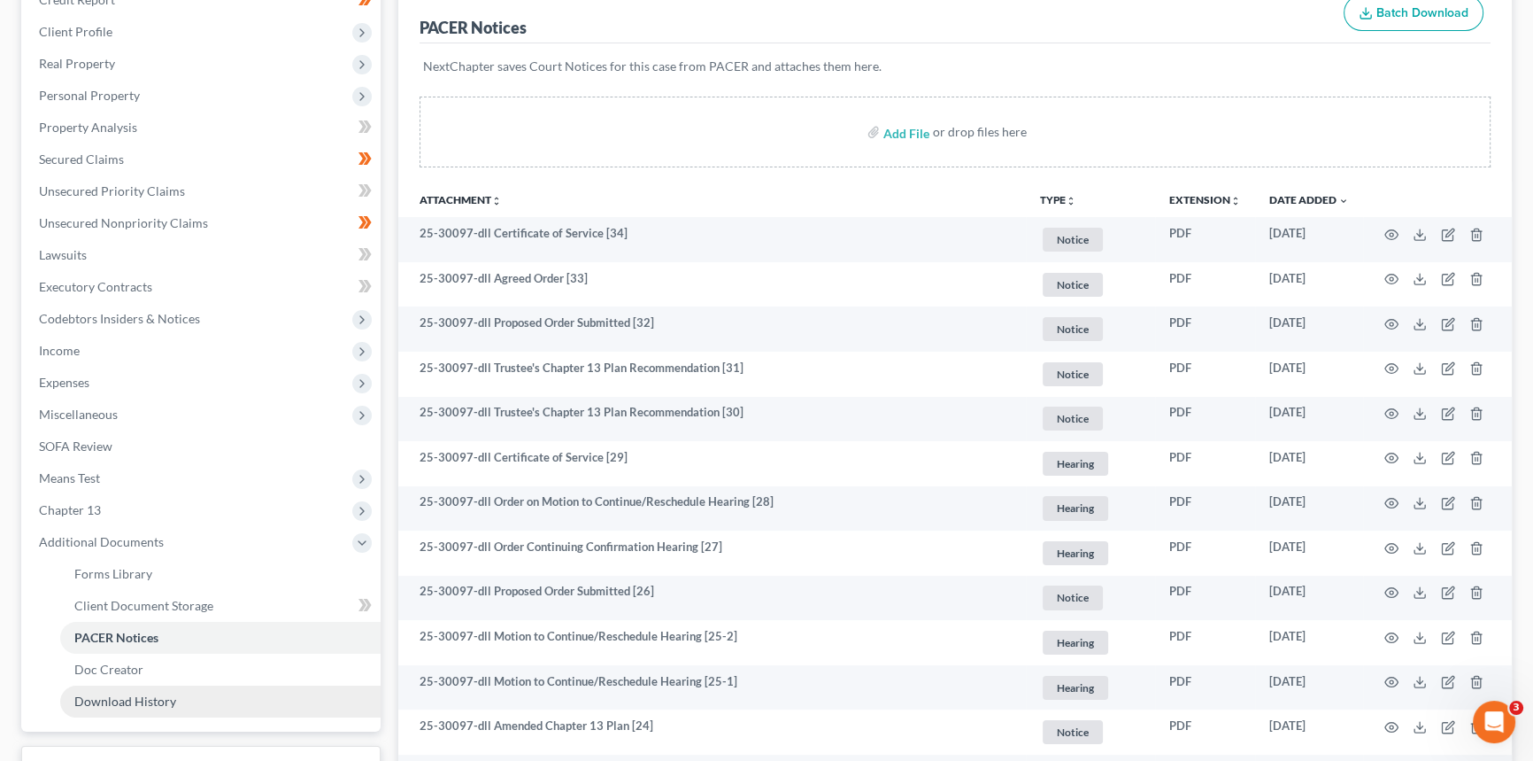
scroll to position [321, 0]
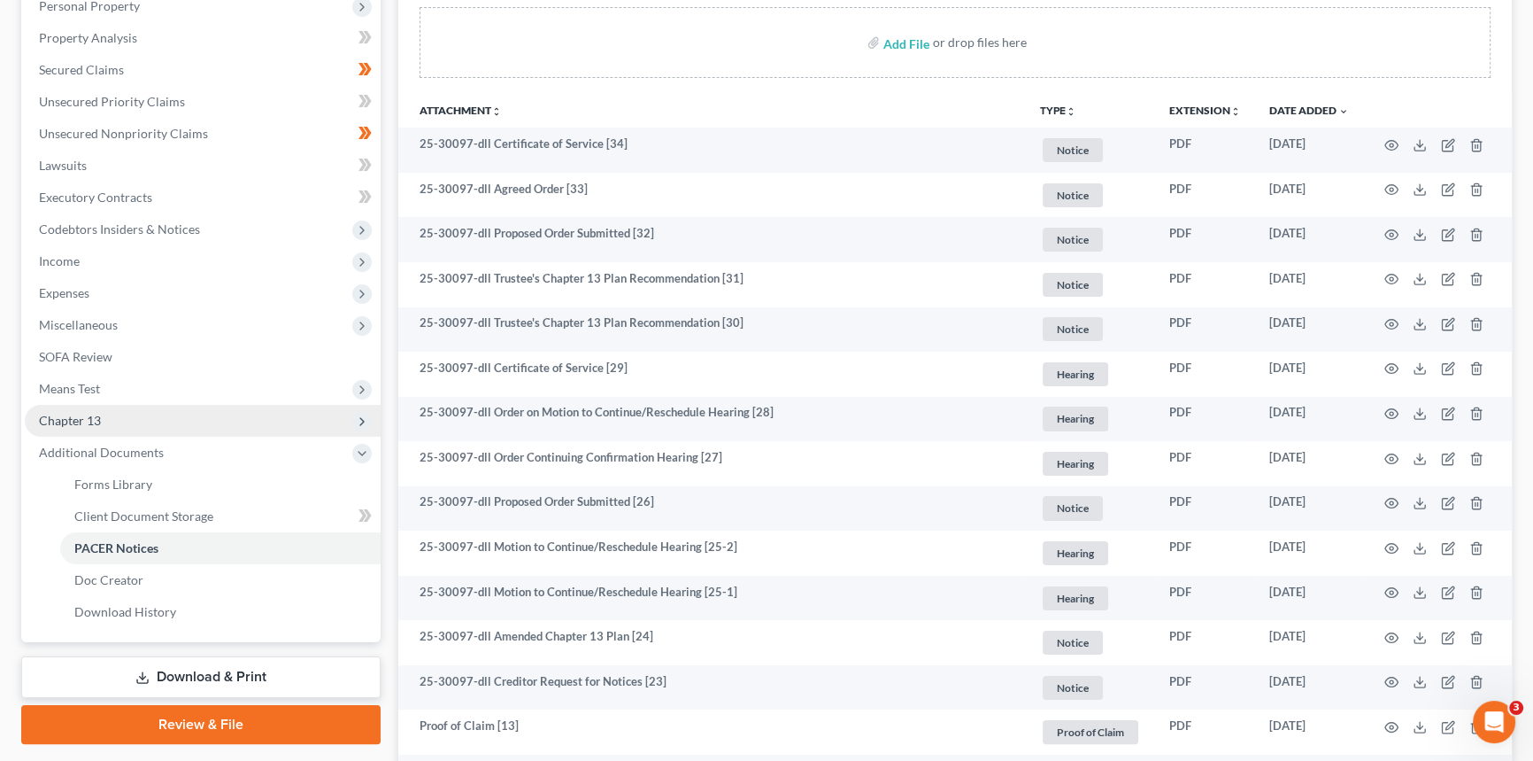
click at [92, 424] on span "Chapter 13" at bounding box center [70, 420] width 62 height 15
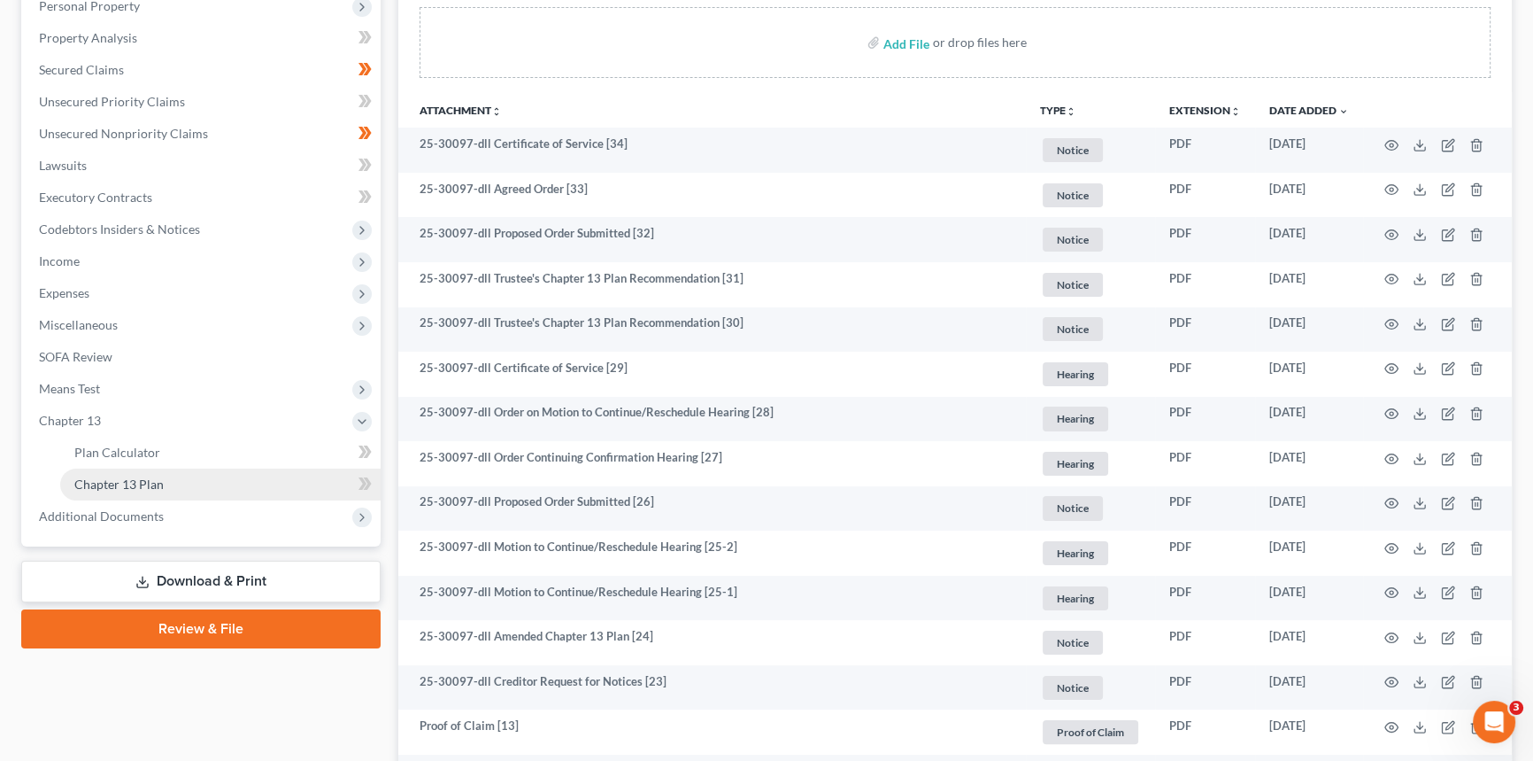
click at [124, 481] on span "Chapter 13 Plan" at bounding box center [118, 483] width 89 height 15
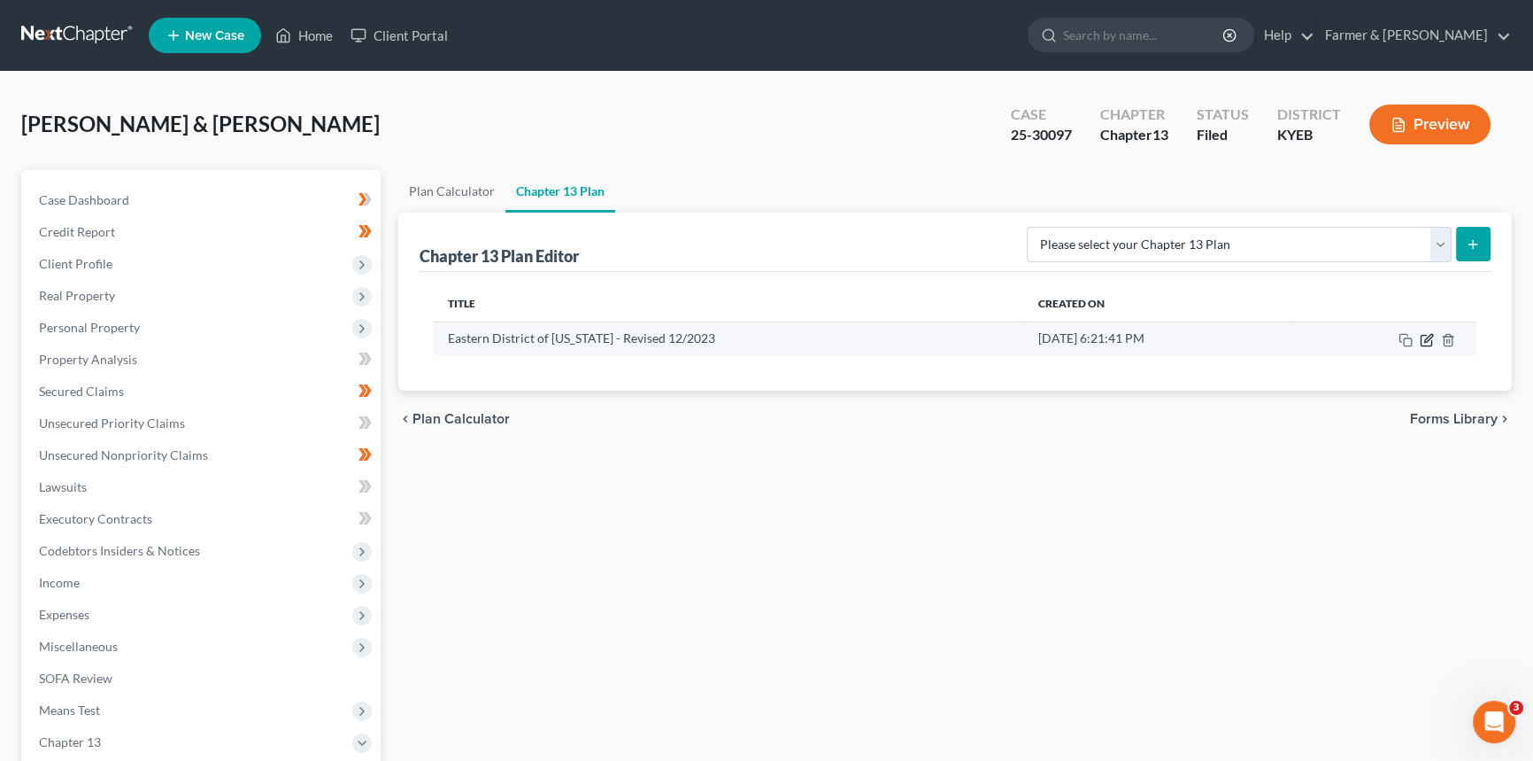
click at [1427, 338] on icon "button" at bounding box center [1429, 338] width 8 height 8
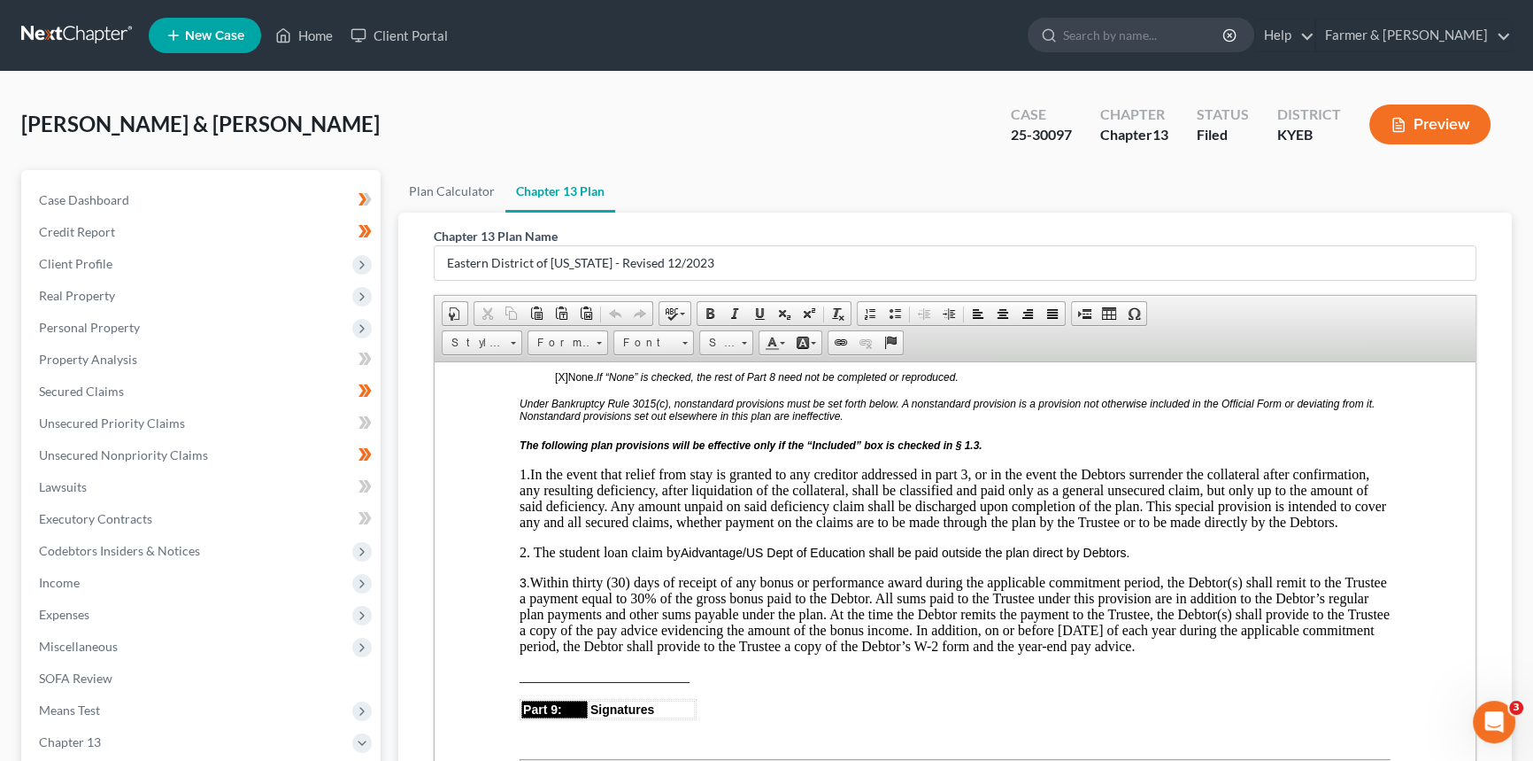
scroll to position [4507, 0]
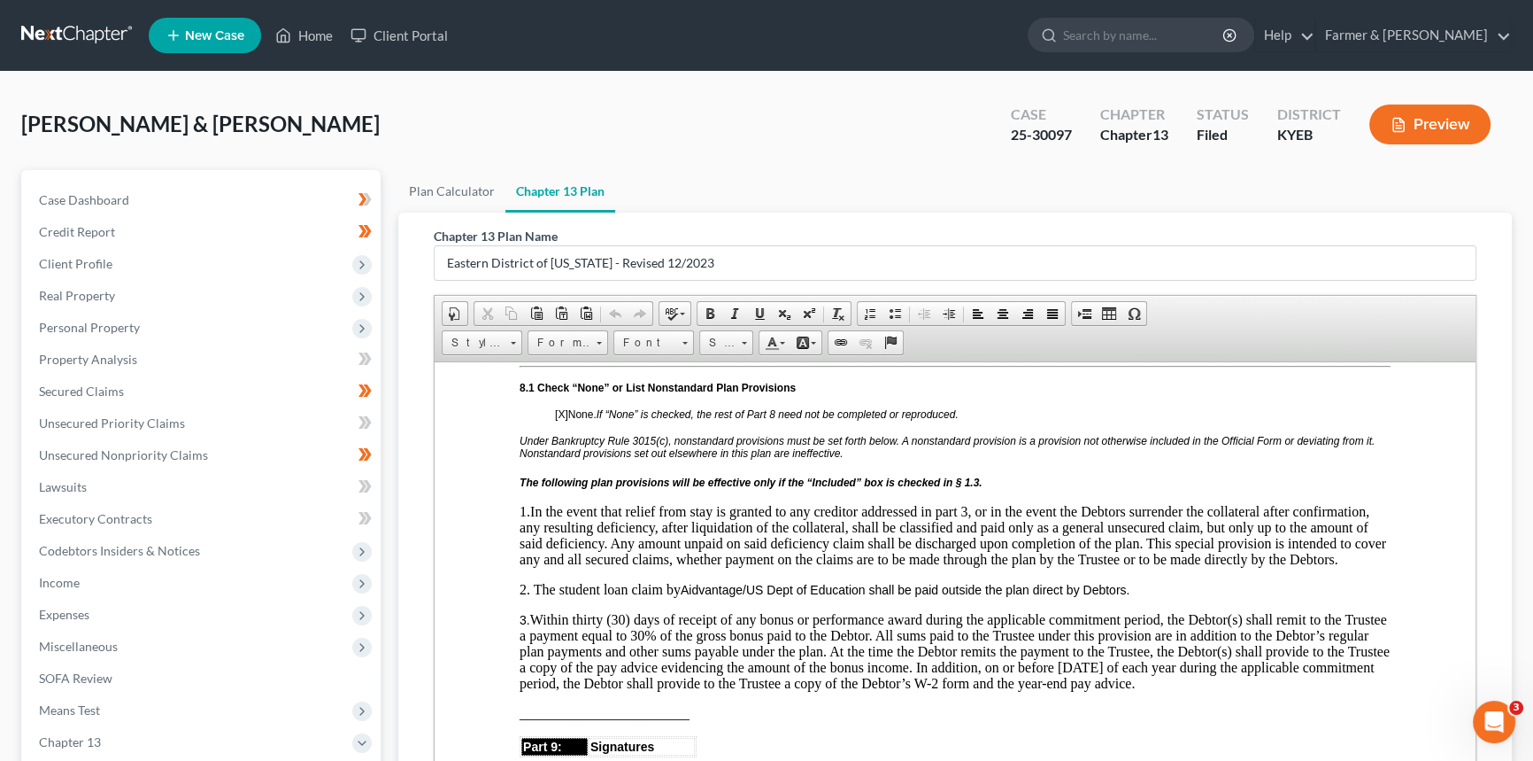
click at [611, 567] on p "1. In the event that relief from stay is granted to any creditor addressed in p…" at bounding box center [955, 535] width 871 height 64
click at [607, 567] on p "1. In the event that relief from stay is granted to any creditor addressed in p…" at bounding box center [955, 535] width 871 height 64
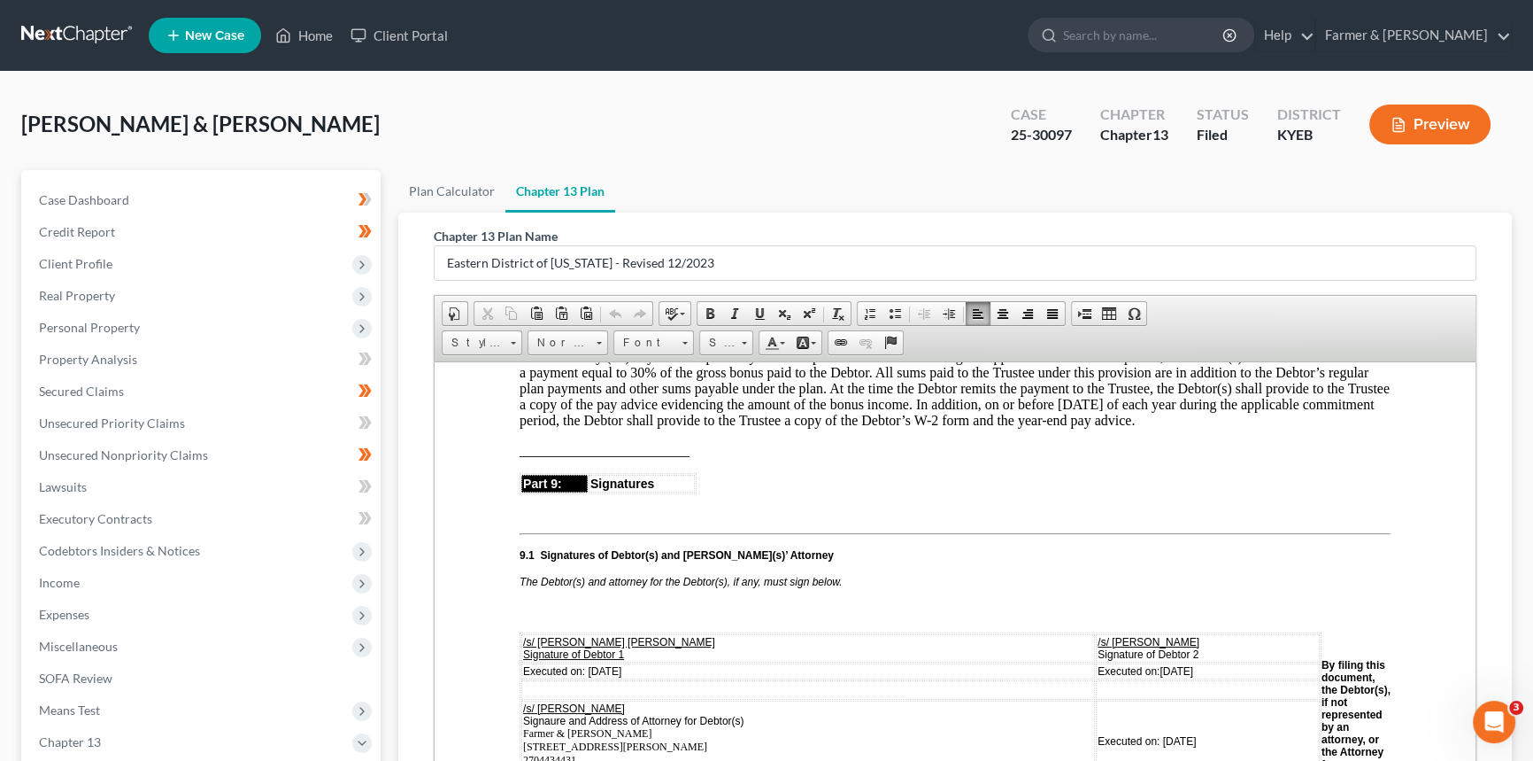
scroll to position [4748, 0]
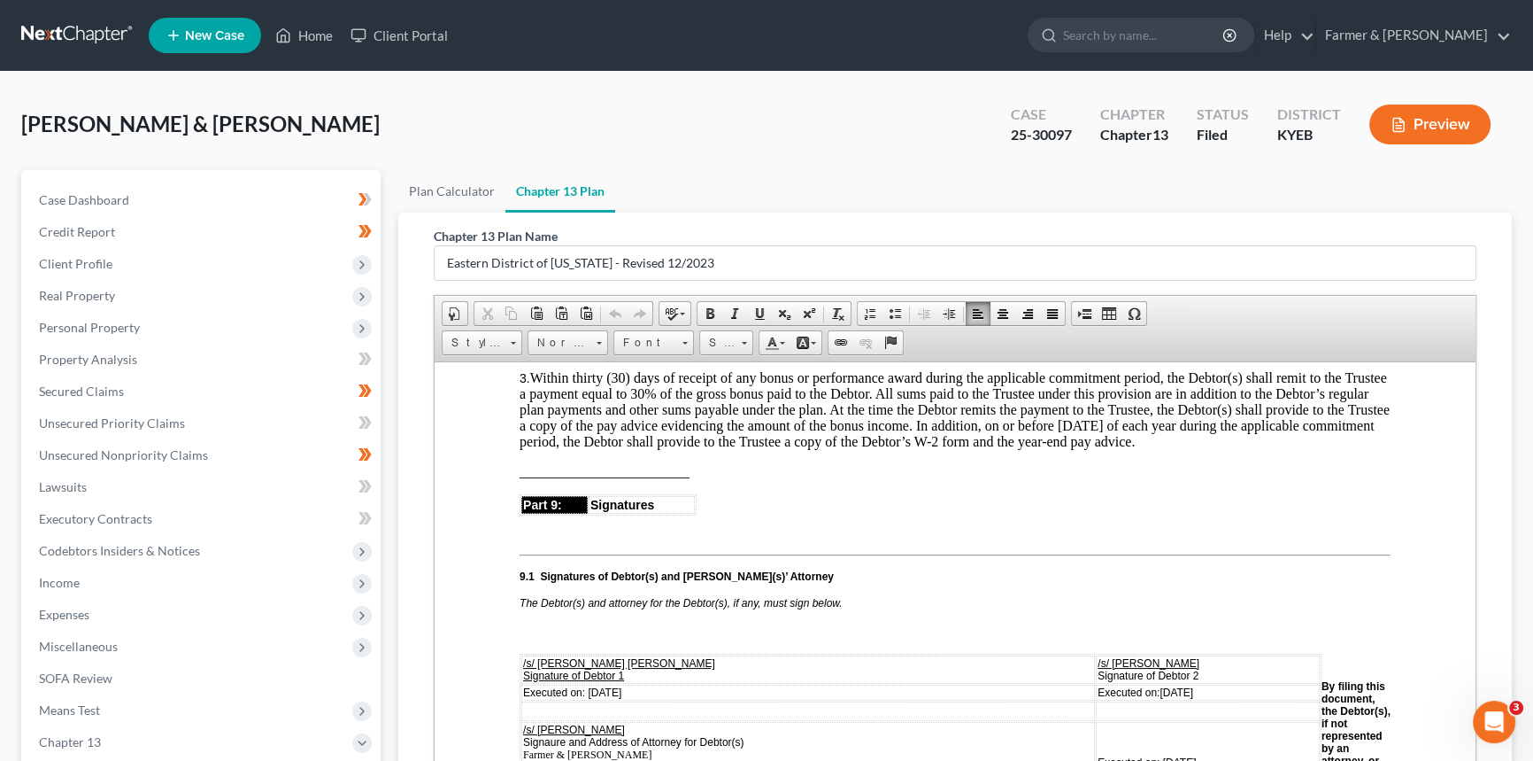
click at [1211, 449] on p "3. Within thirty (30) days of receipt of any bonus or performance award during …" at bounding box center [955, 409] width 871 height 80
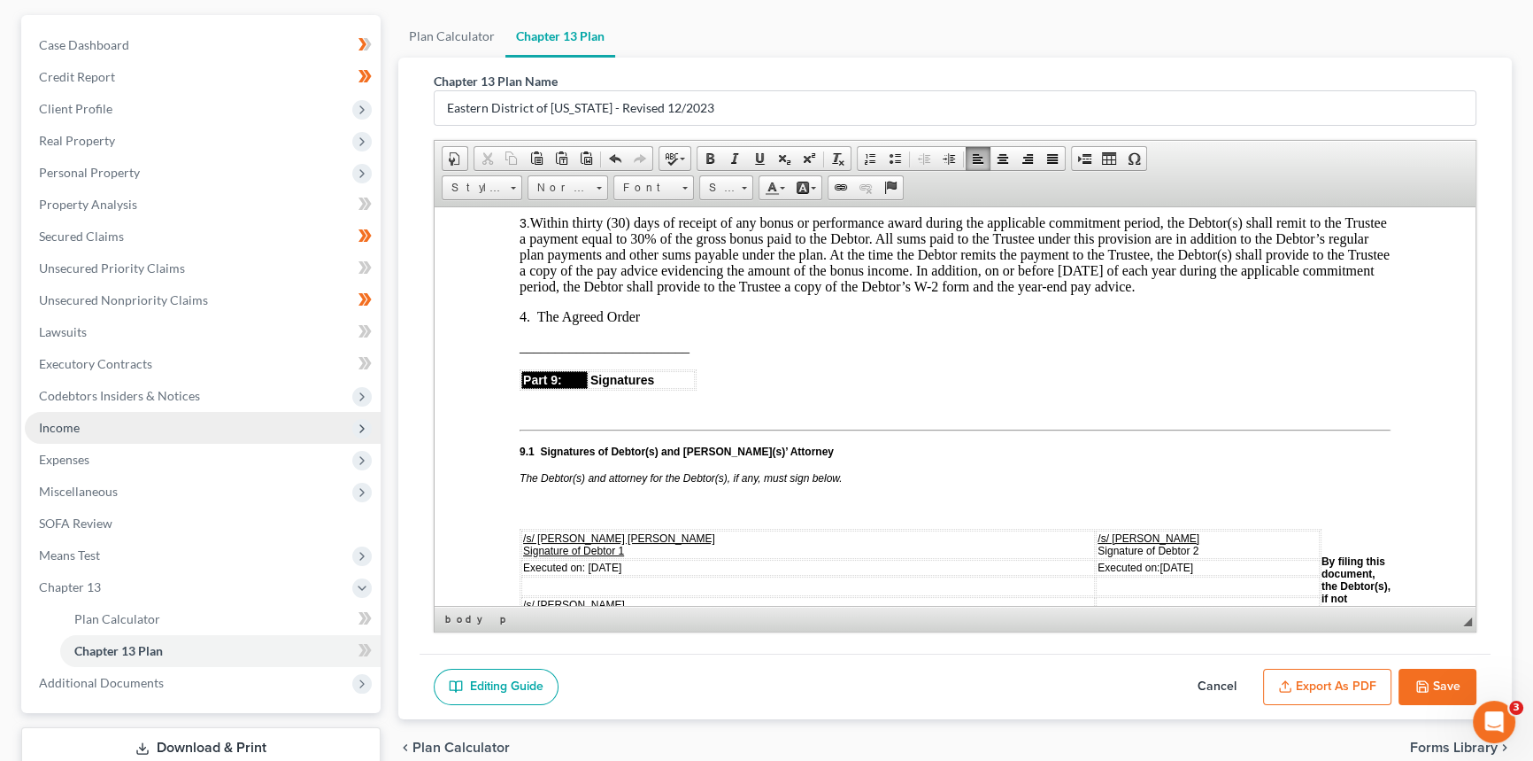
scroll to position [160, 0]
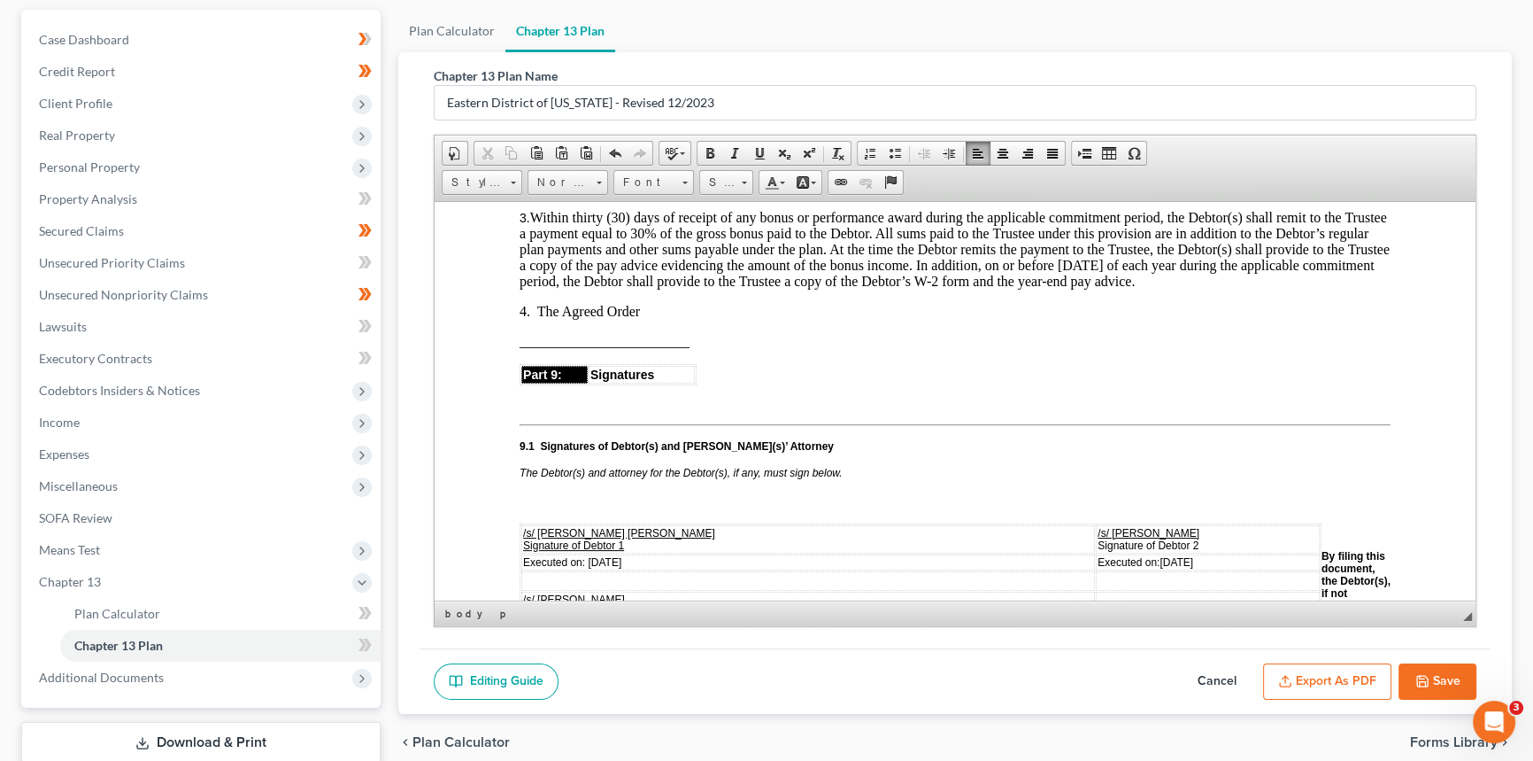
click at [537, 319] on p "4. The Agreed Order" at bounding box center [955, 311] width 871 height 16
click at [142, 678] on span "Additional Documents" at bounding box center [101, 676] width 125 height 15
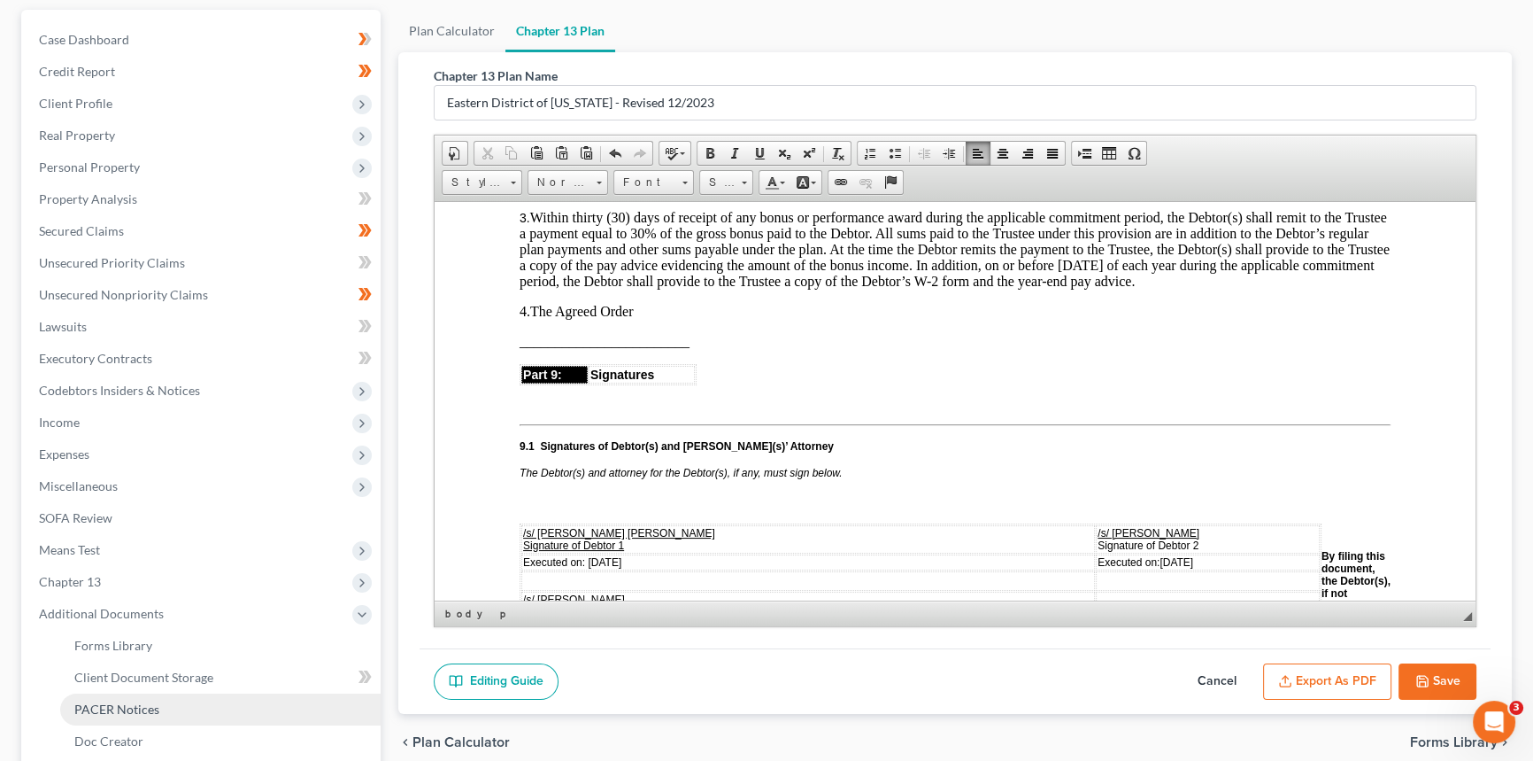
click at [120, 706] on span "PACER Notices" at bounding box center [116, 708] width 85 height 15
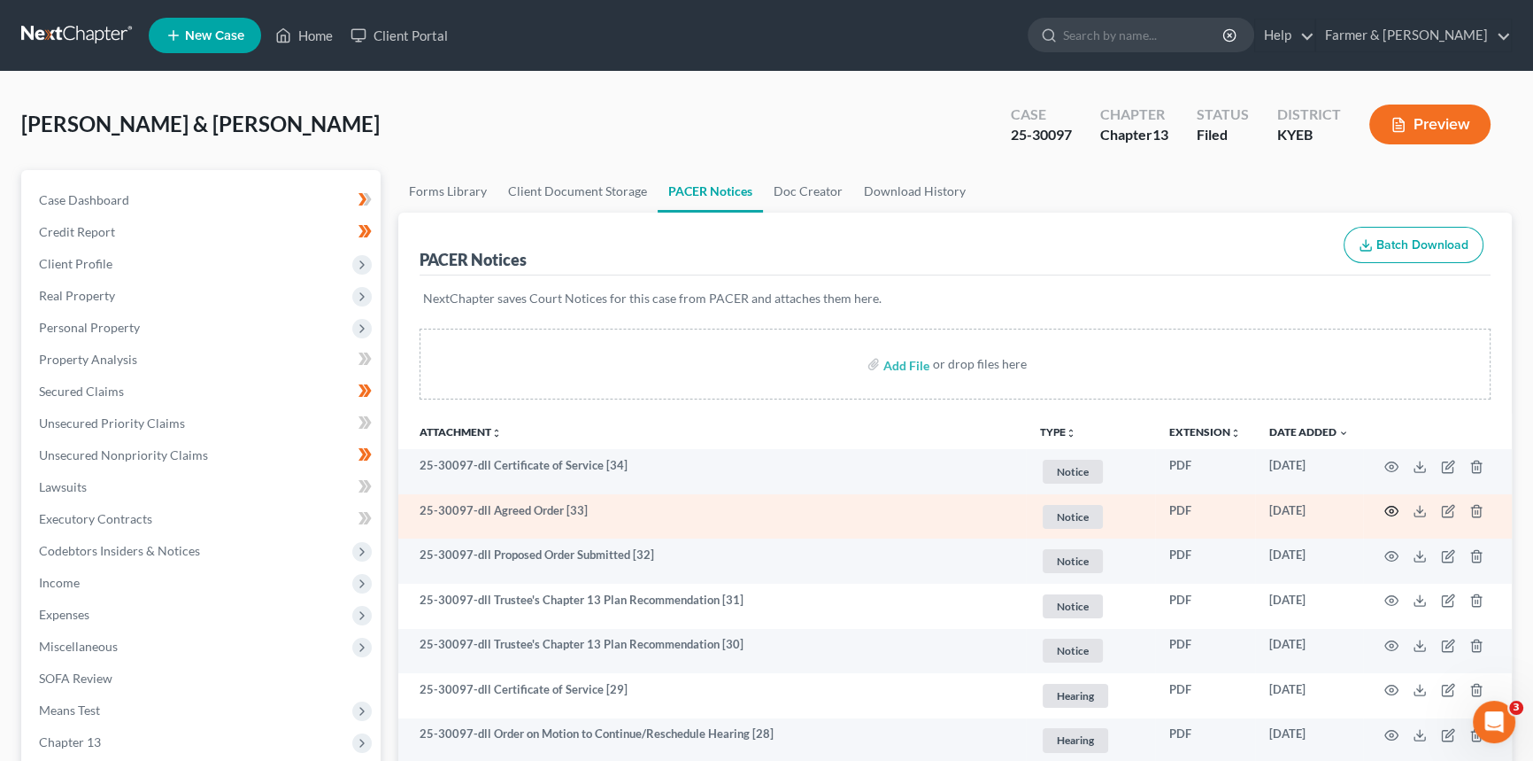
click at [1390, 512] on icon "button" at bounding box center [1392, 511] width 14 height 14
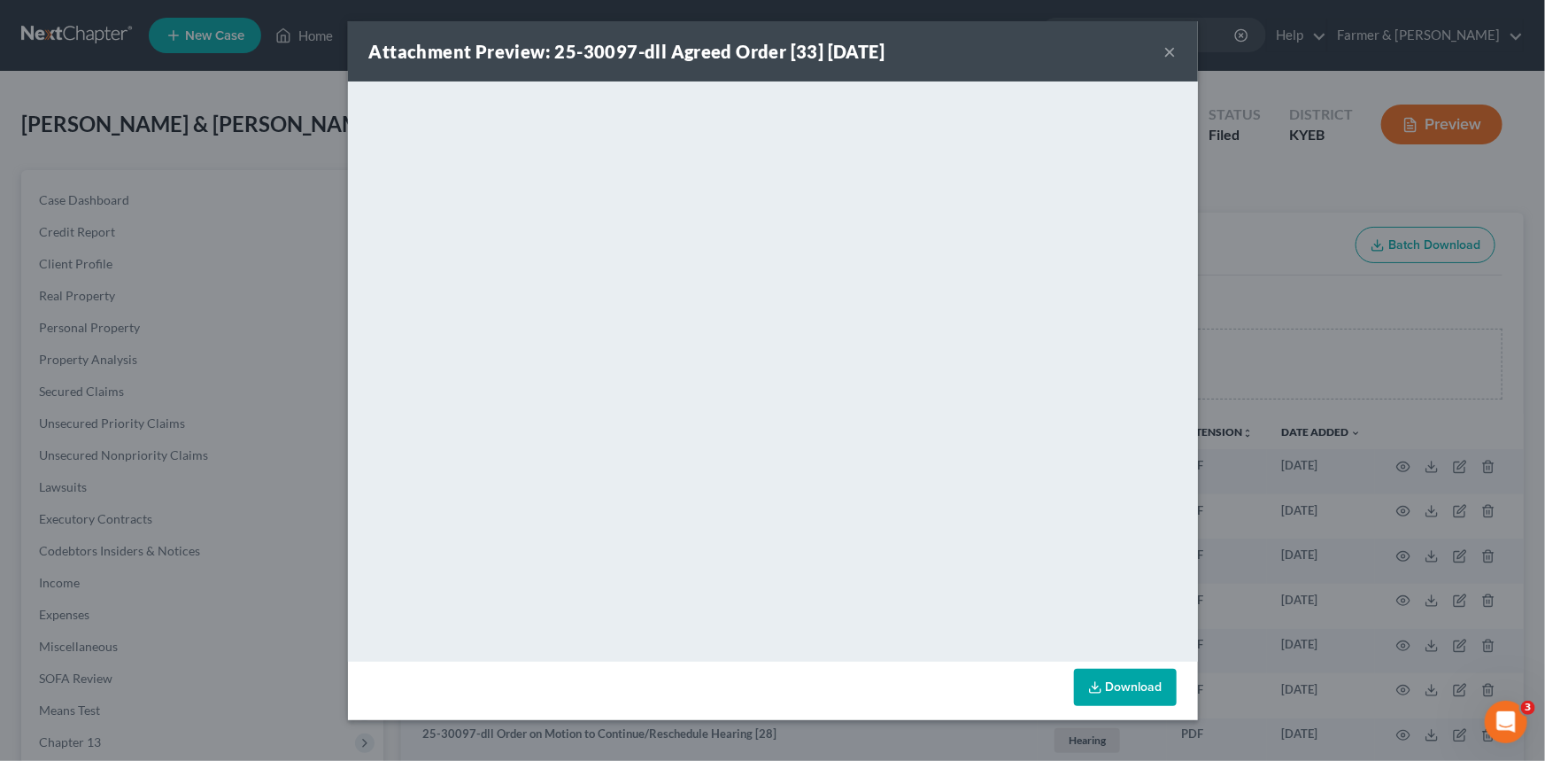
click at [1174, 56] on button "×" at bounding box center [1170, 51] width 12 height 21
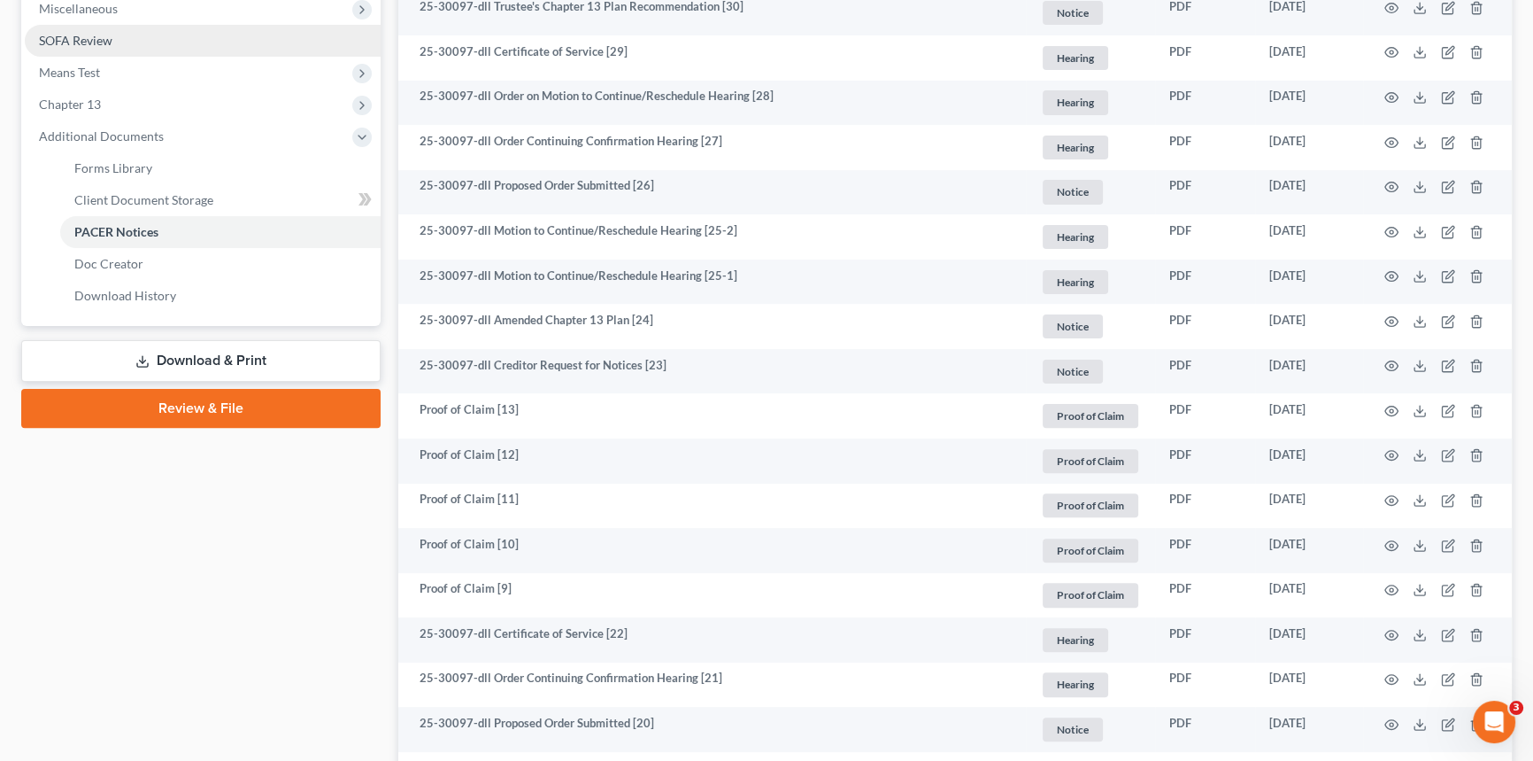
scroll to position [483, 0]
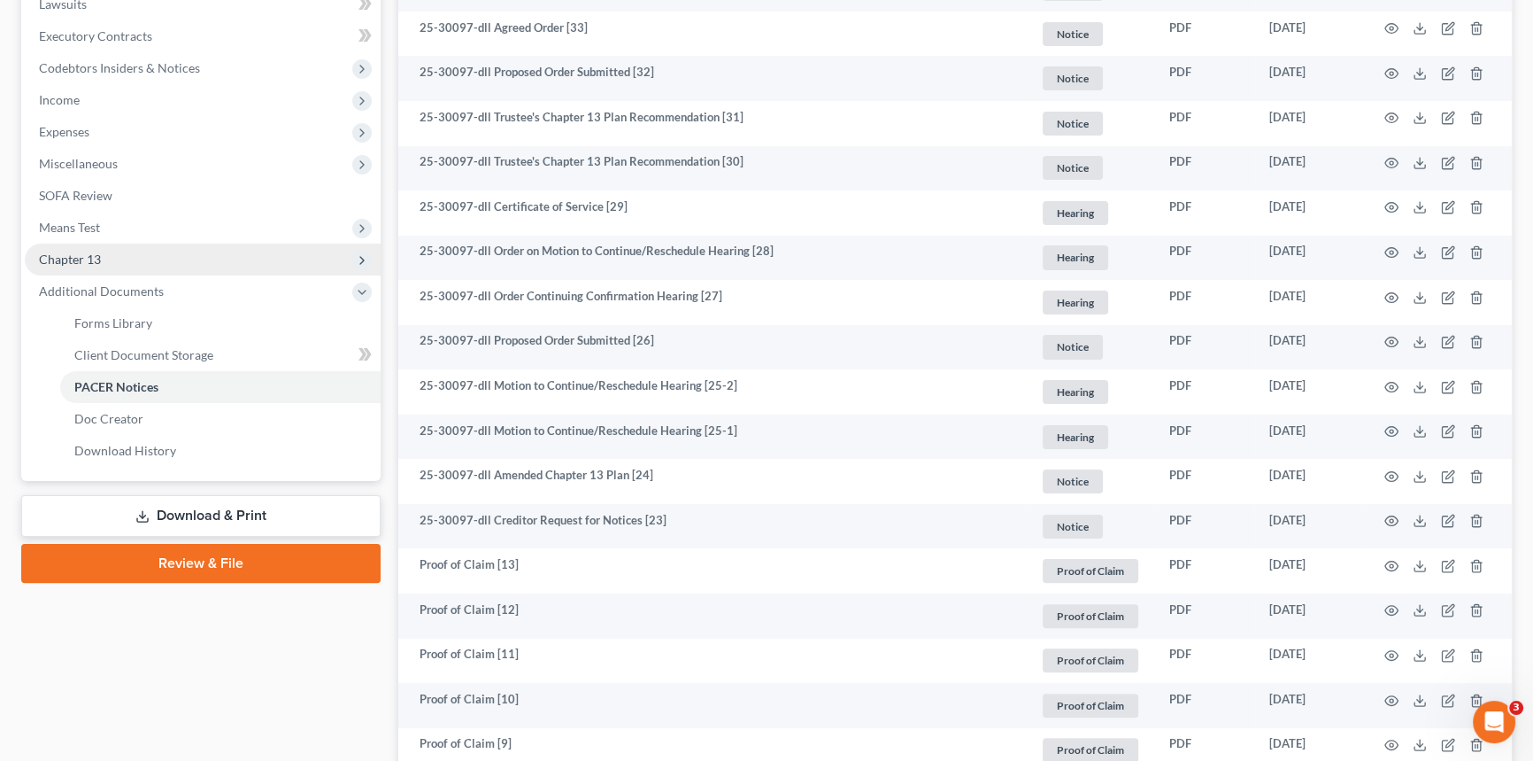
click at [102, 259] on span "Chapter 13" at bounding box center [203, 259] width 356 height 32
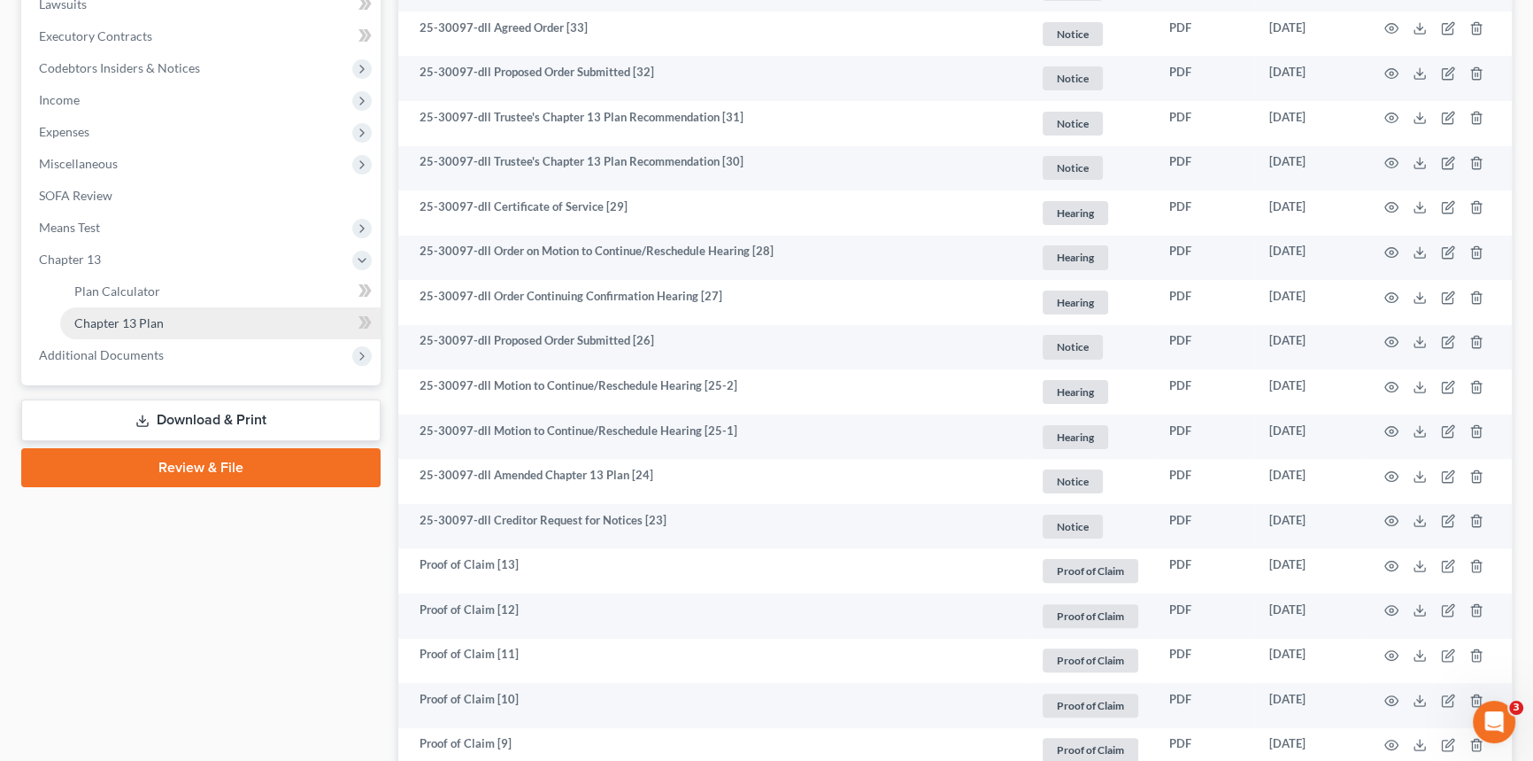
click at [124, 322] on span "Chapter 13 Plan" at bounding box center [118, 322] width 89 height 15
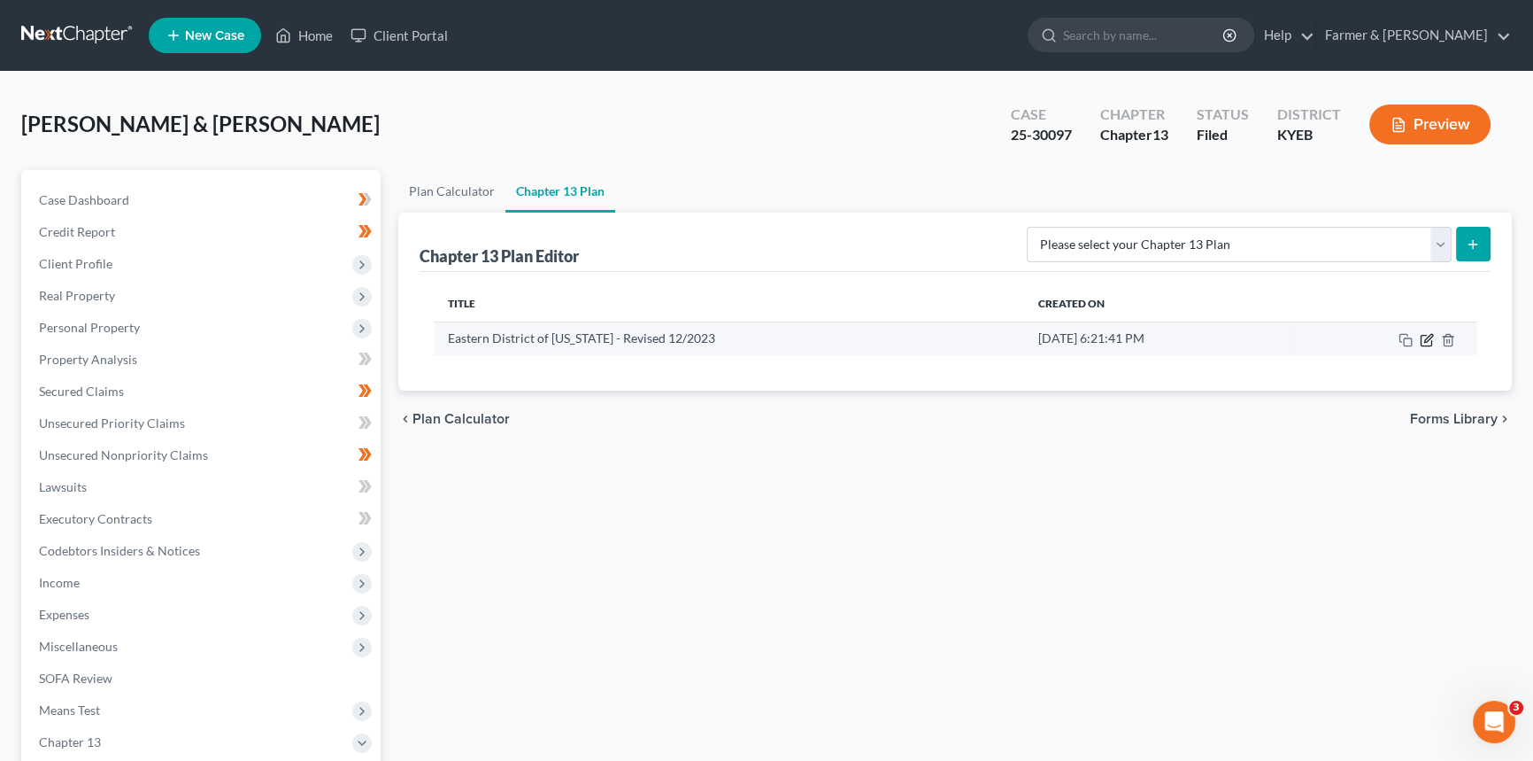
click at [1432, 344] on icon "button" at bounding box center [1426, 340] width 11 height 11
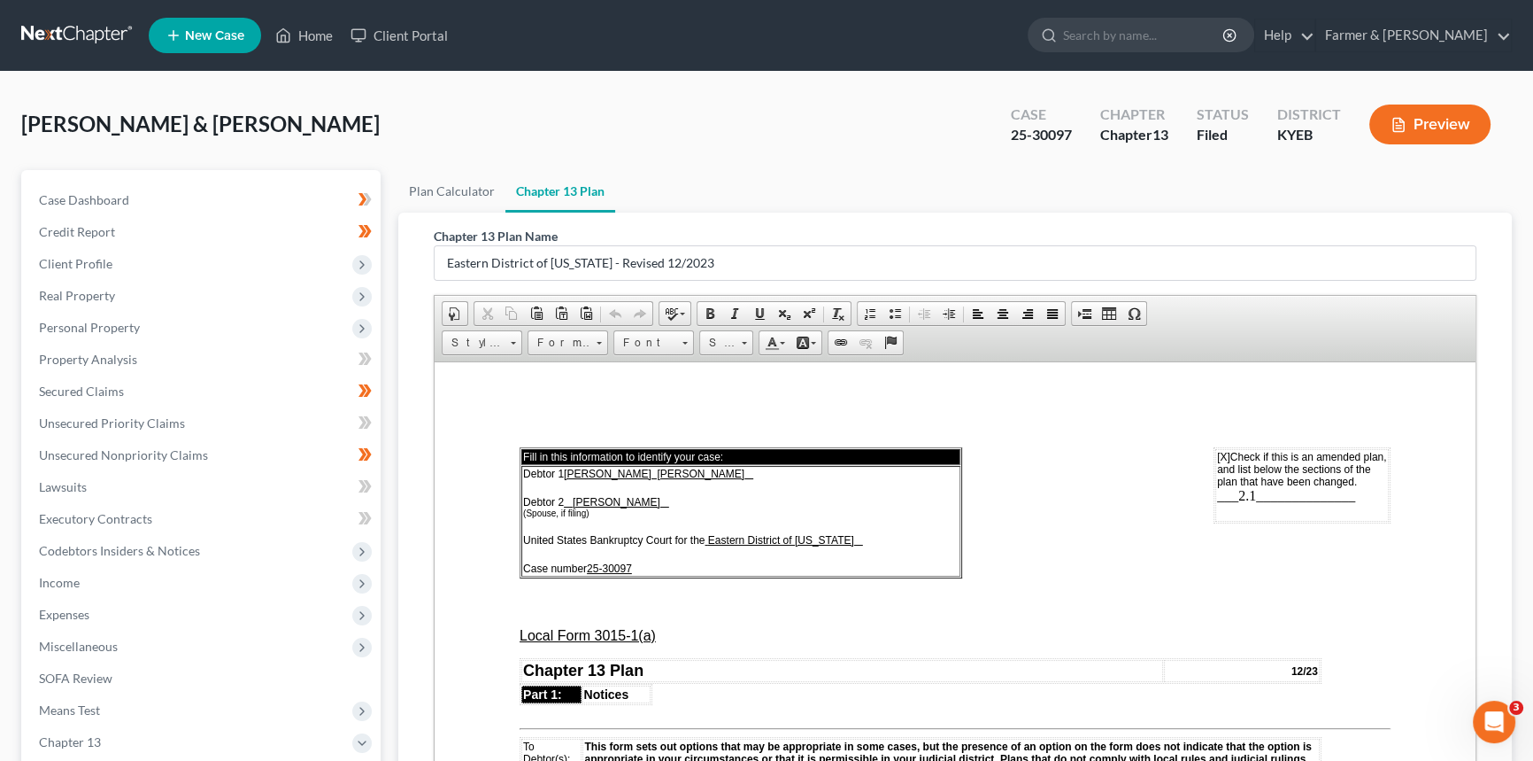
click at [1249, 494] on span "___2.1______________" at bounding box center [1286, 494] width 138 height 15
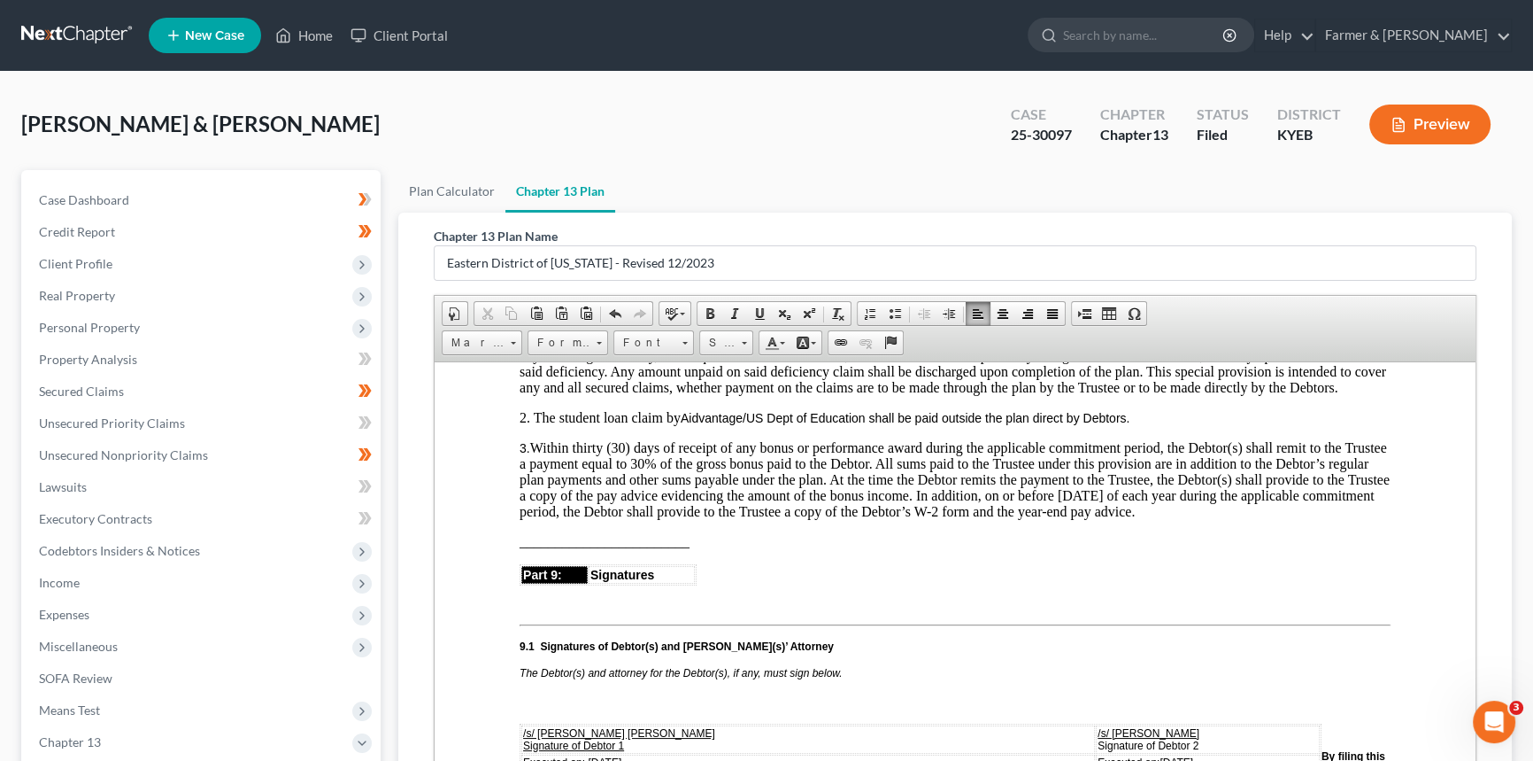
scroll to position [4748, 0]
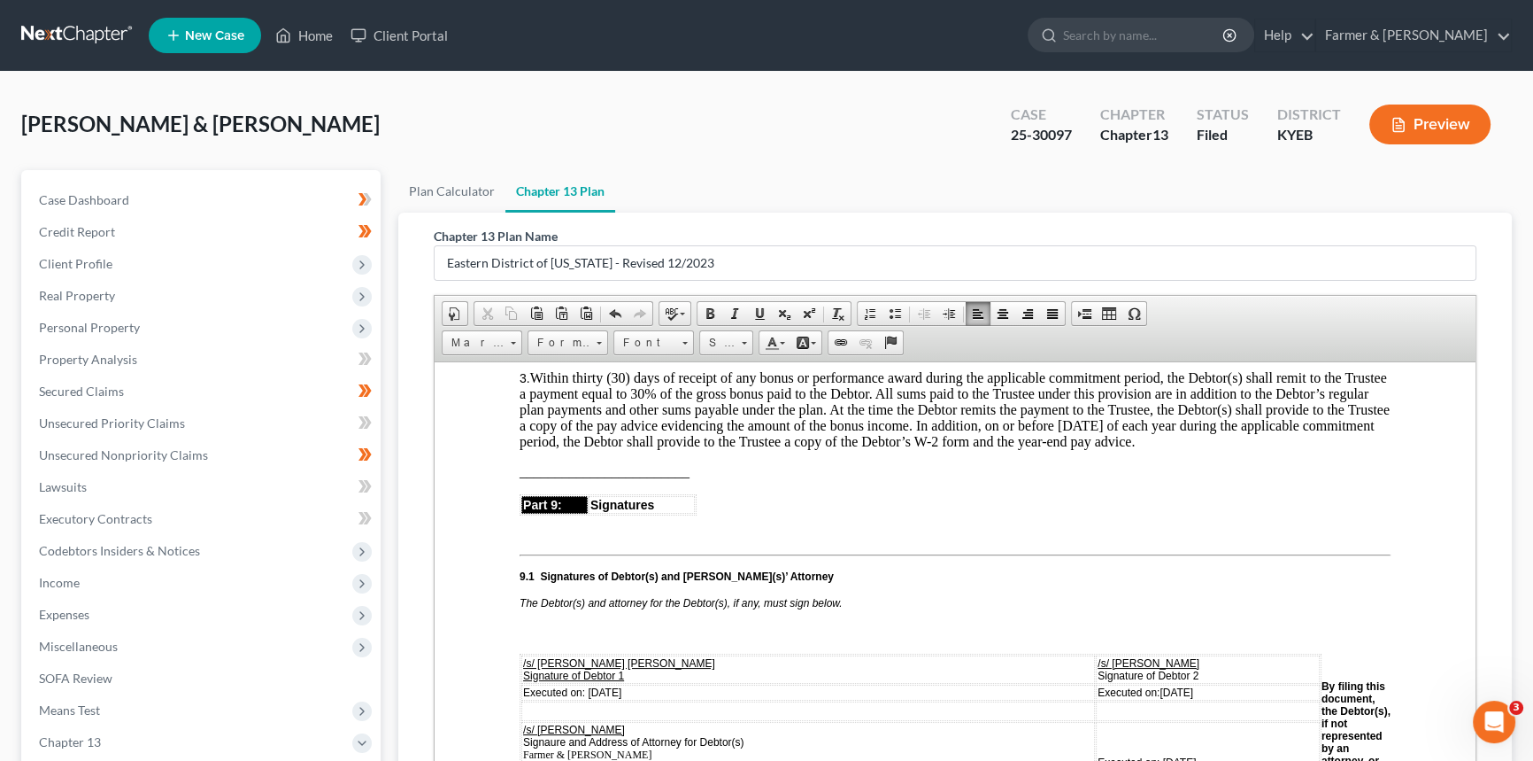
click at [1250, 449] on p "3. Within thirty (30) days of receipt of any bonus or performance award during …" at bounding box center [955, 409] width 871 height 80
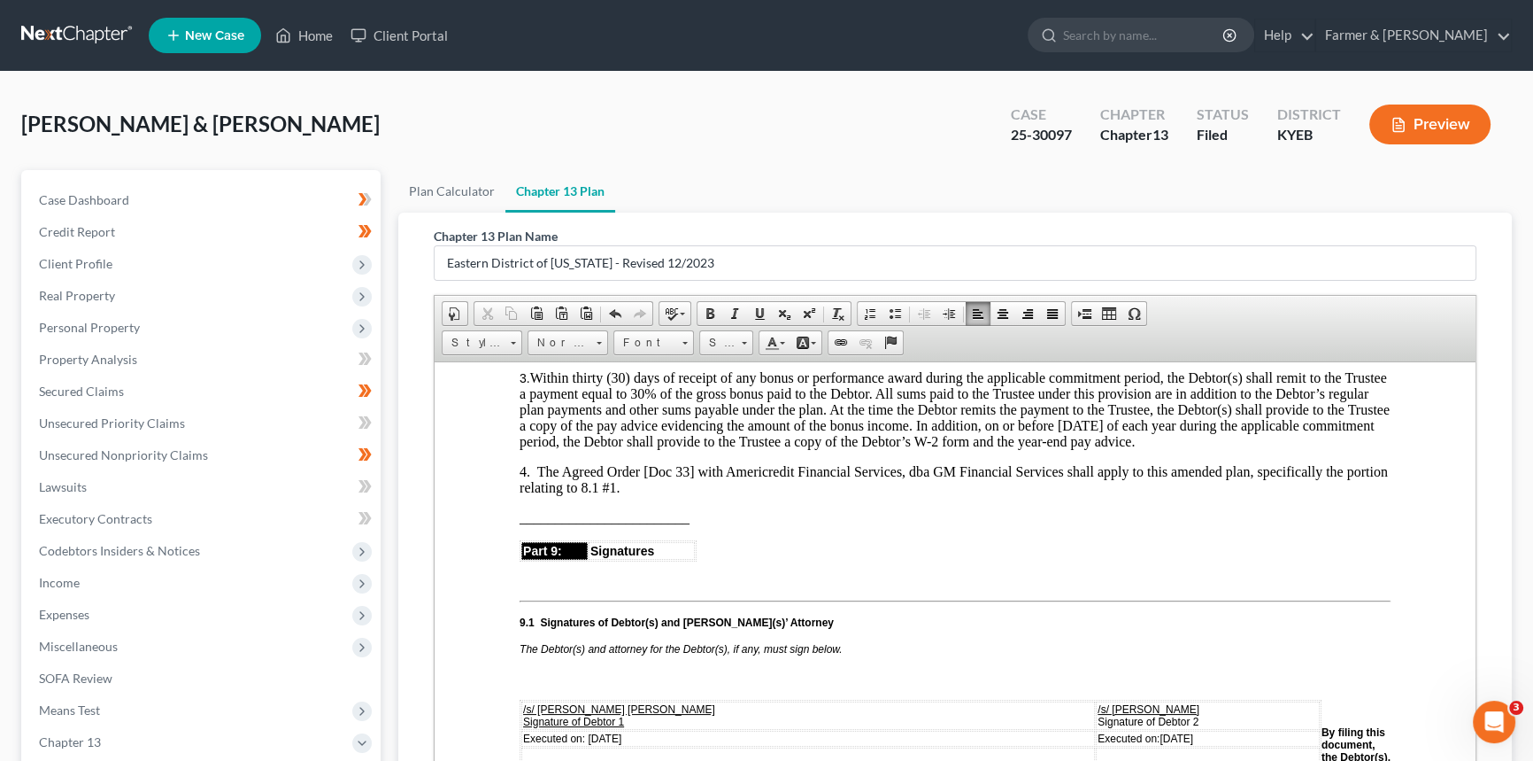
drag, startPoint x: 674, startPoint y: 539, endPoint x: 1257, endPoint y: 520, distance: 583.8
click at [1257, 495] on p "4. The Agreed Order [Doc 33] with Americredit Financial Services, dba GM Financ…" at bounding box center [955, 479] width 871 height 32
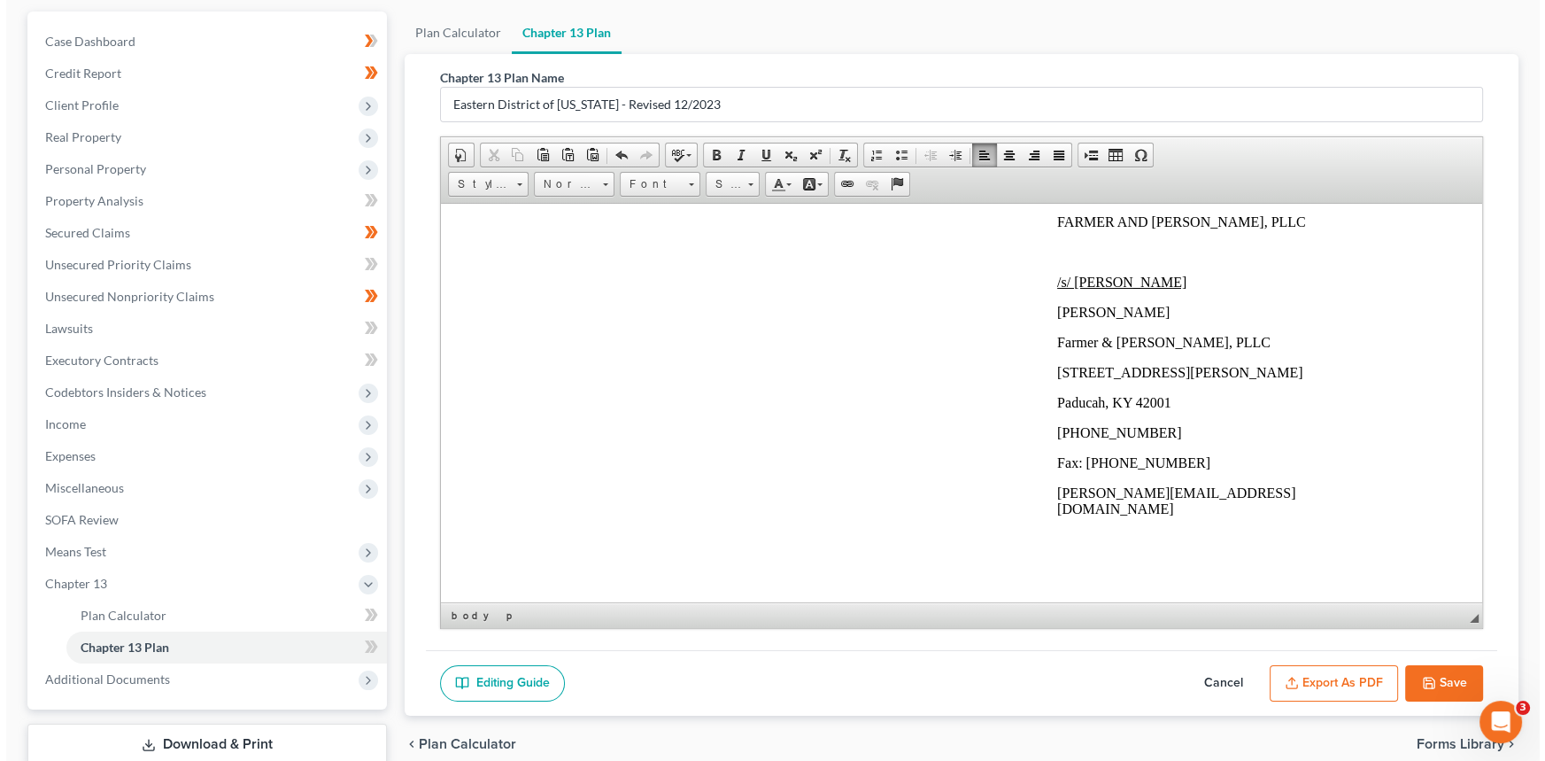
scroll to position [274, 0]
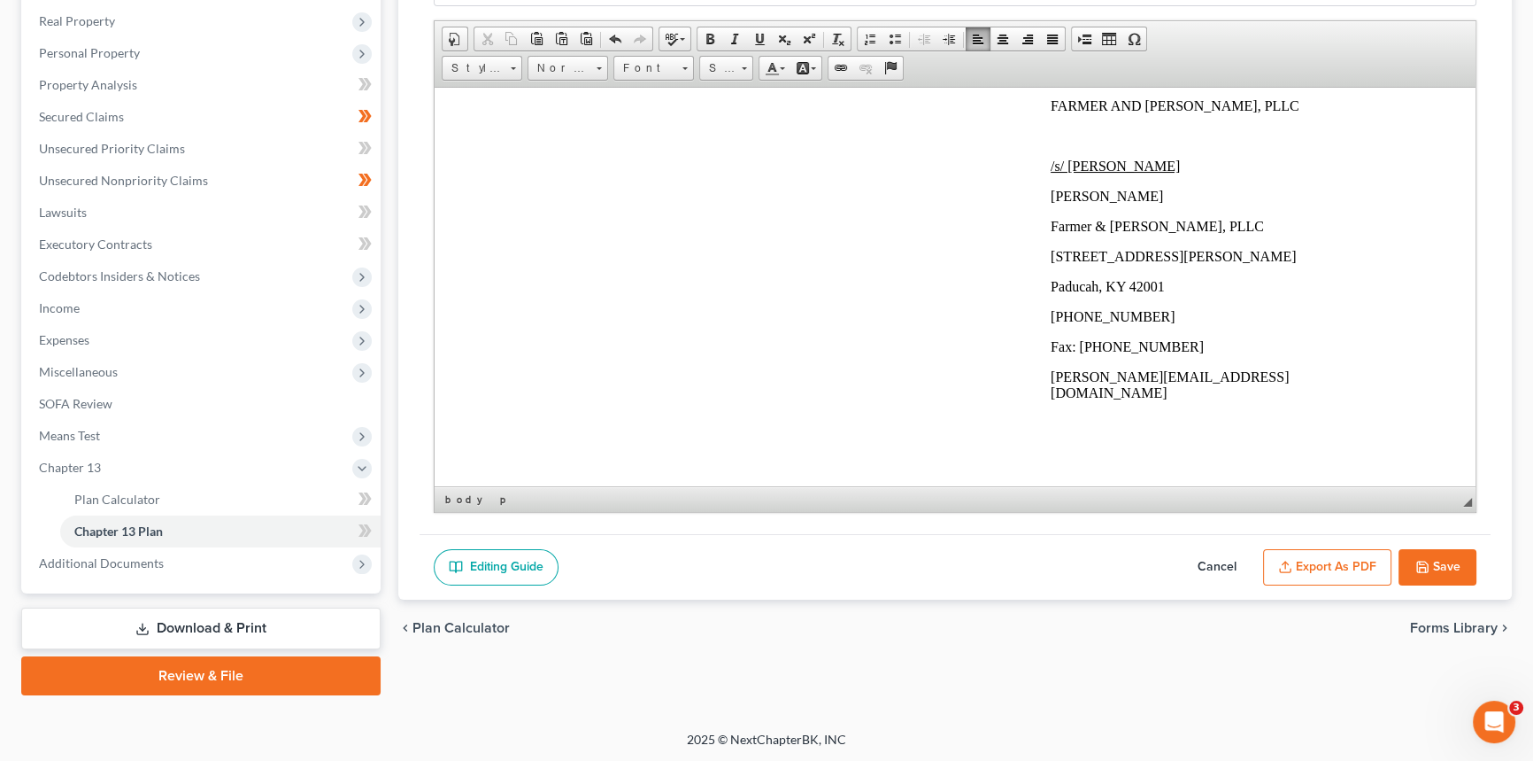
click at [1348, 564] on button "Export as PDF" at bounding box center [1327, 567] width 128 height 37
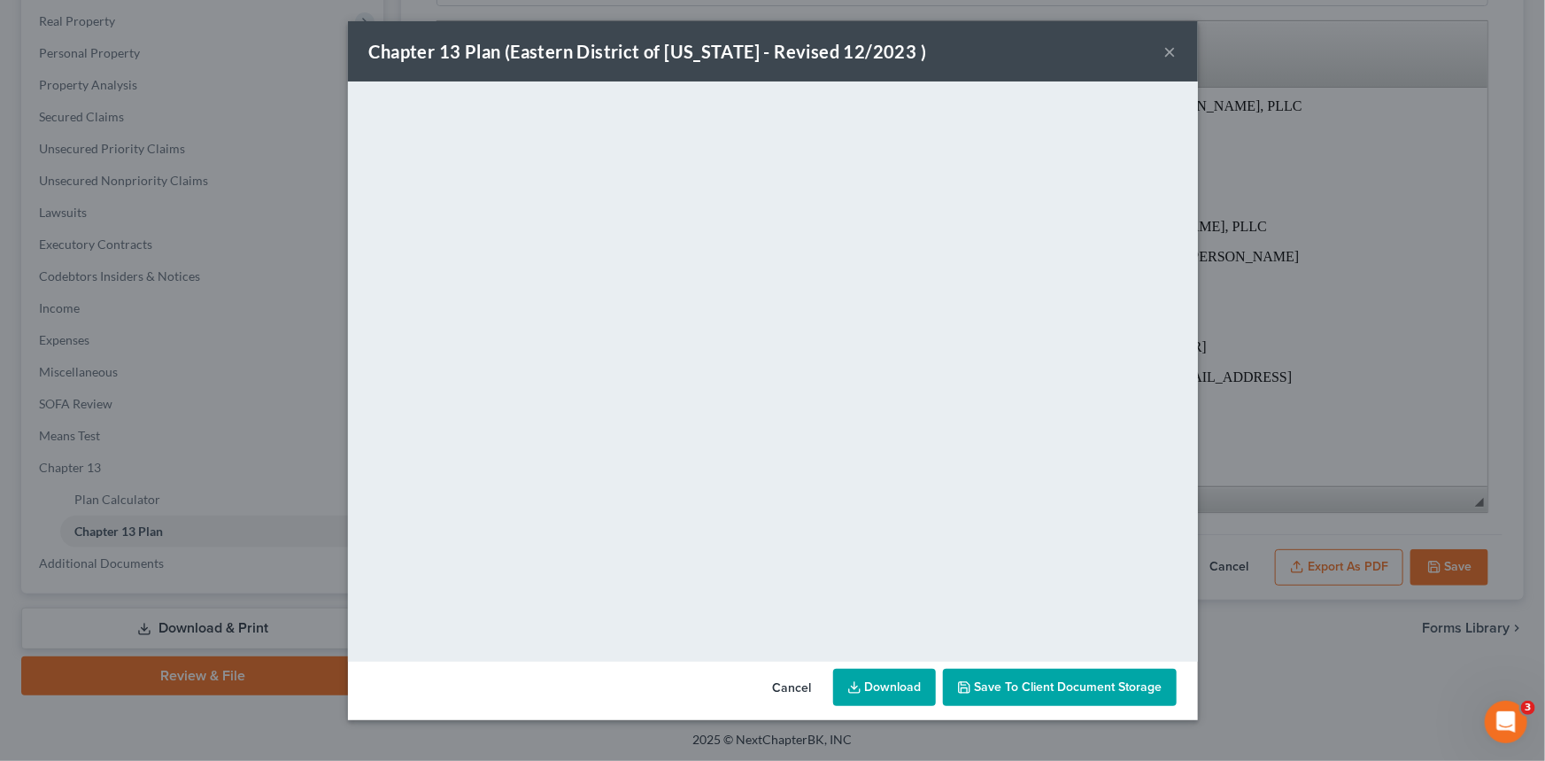
click at [899, 689] on link "Download" at bounding box center [884, 686] width 103 height 37
